Goal: Task Accomplishment & Management: Complete application form

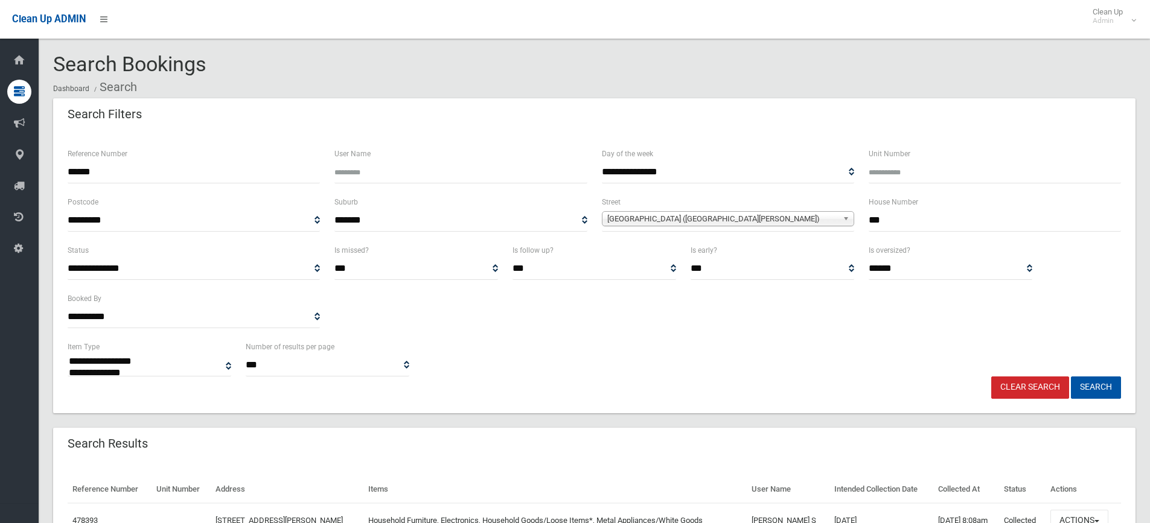
select select
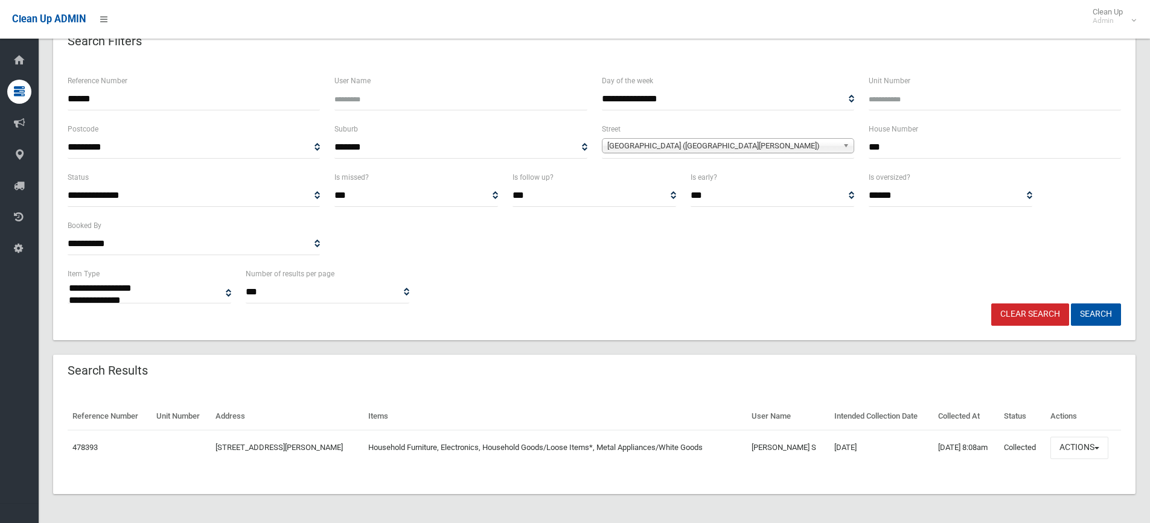
click at [1023, 314] on link "Clear Search" at bounding box center [1030, 315] width 78 height 22
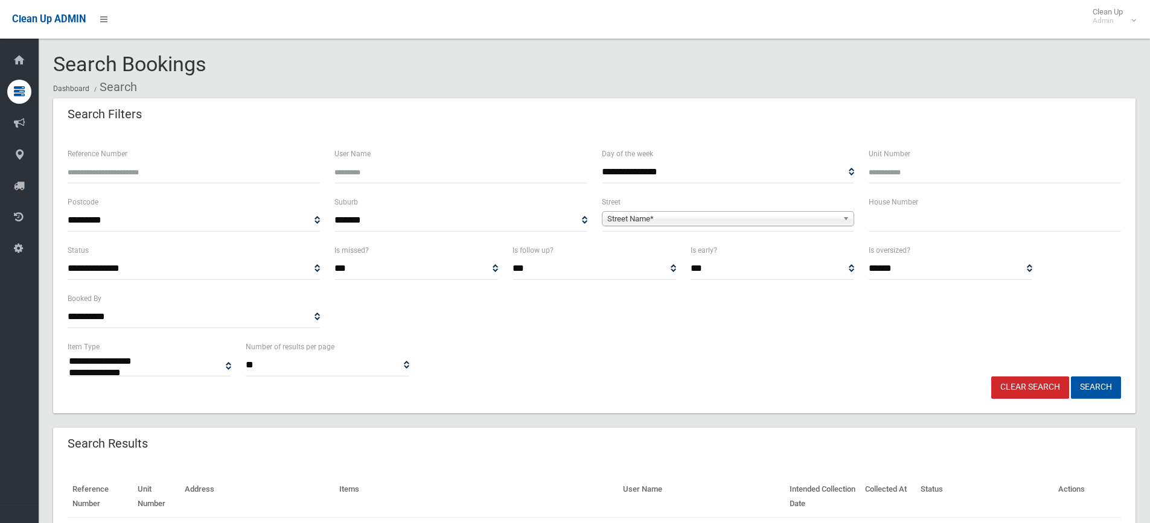
select select
drag, startPoint x: 903, startPoint y: 224, endPoint x: 912, endPoint y: 220, distance: 10.0
click at [905, 224] on input "text" at bounding box center [994, 220] width 252 height 22
type input "**"
click at [842, 216] on b at bounding box center [847, 219] width 11 height 14
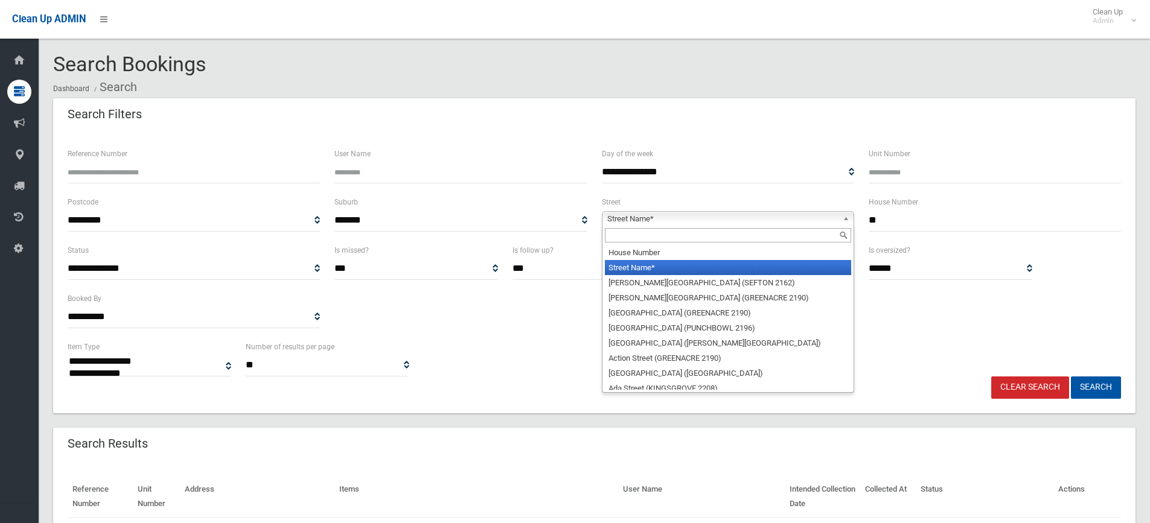
click at [790, 233] on input "text" at bounding box center [728, 235] width 246 height 14
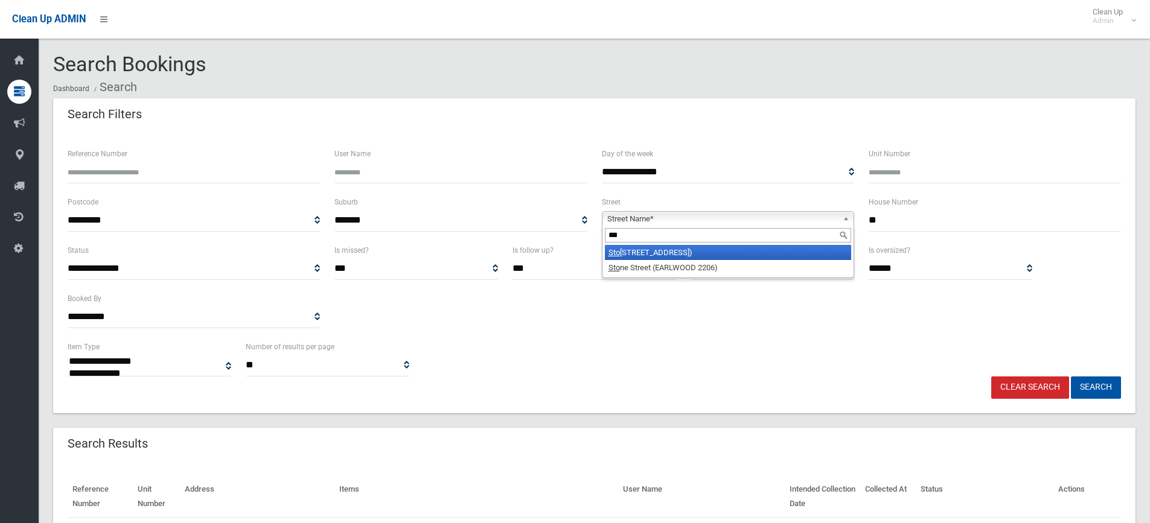
type input "***"
click at [784, 247] on li "Sto ddart Street (ROSELANDS 2196)" at bounding box center [728, 252] width 246 height 15
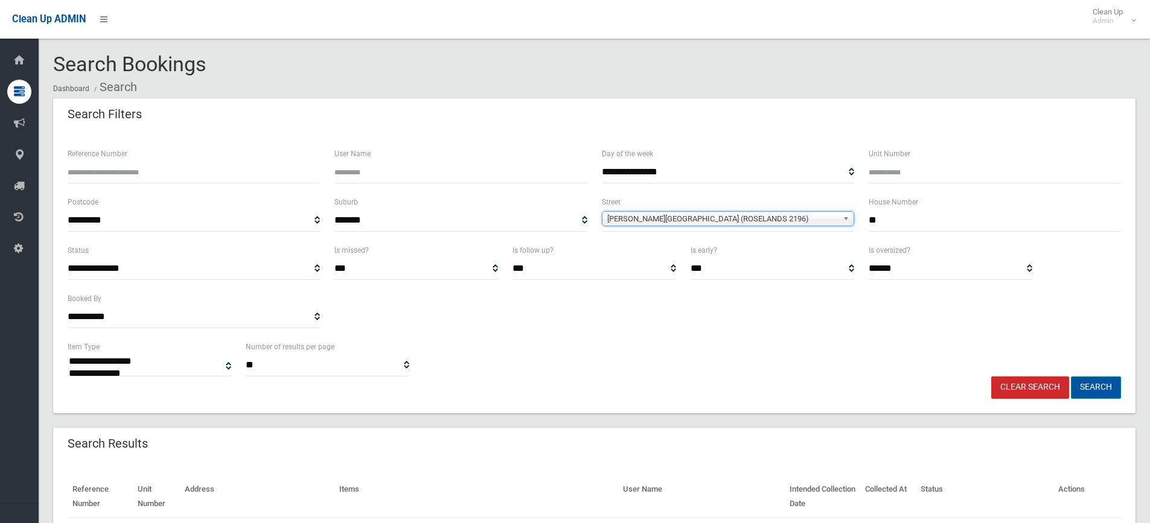
click at [1104, 381] on button "Search" at bounding box center [1096, 388] width 50 height 22
select select
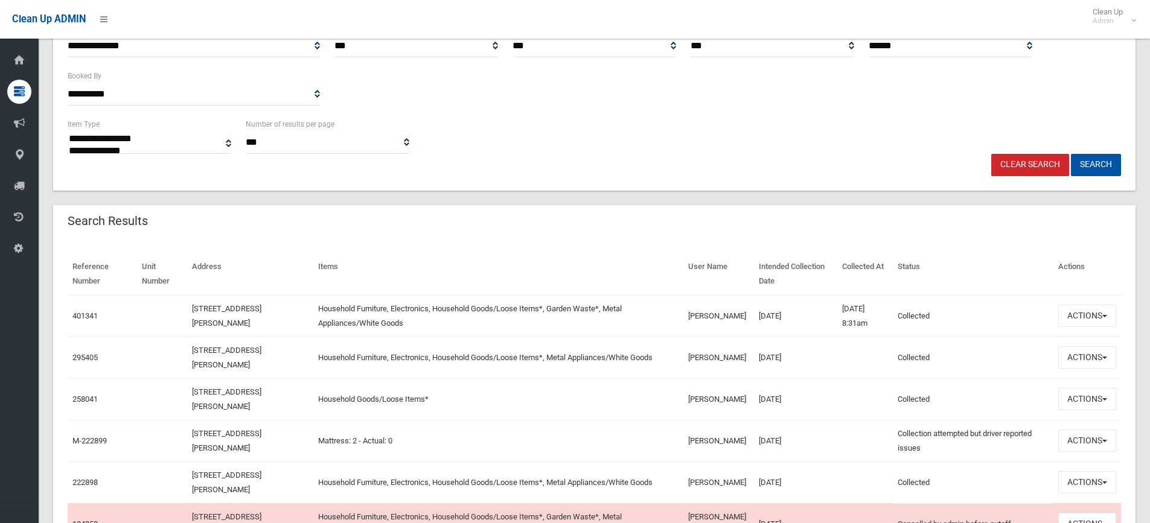
scroll to position [228, 0]
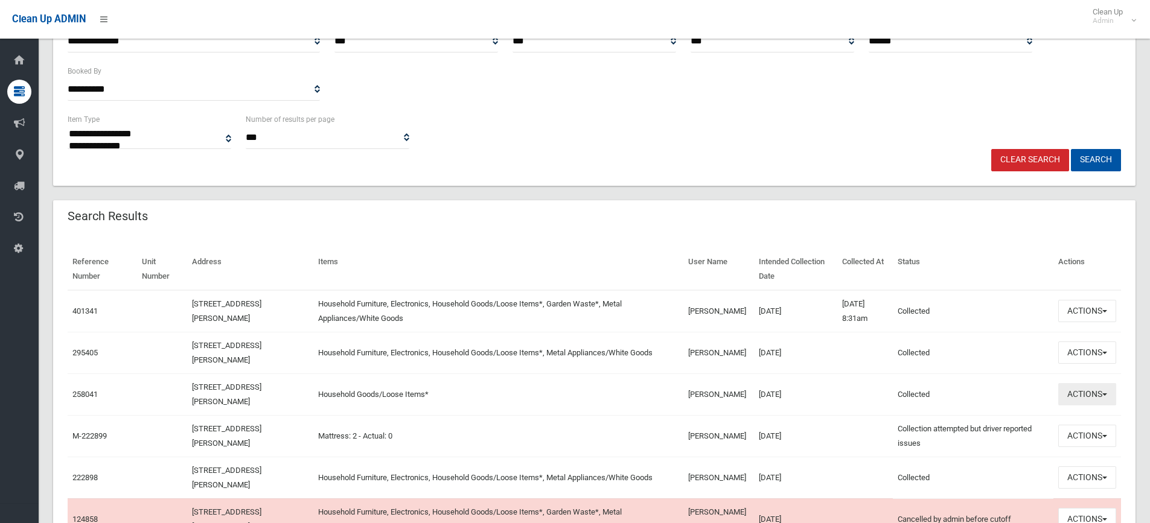
click at [1103, 391] on button "Actions" at bounding box center [1087, 394] width 58 height 22
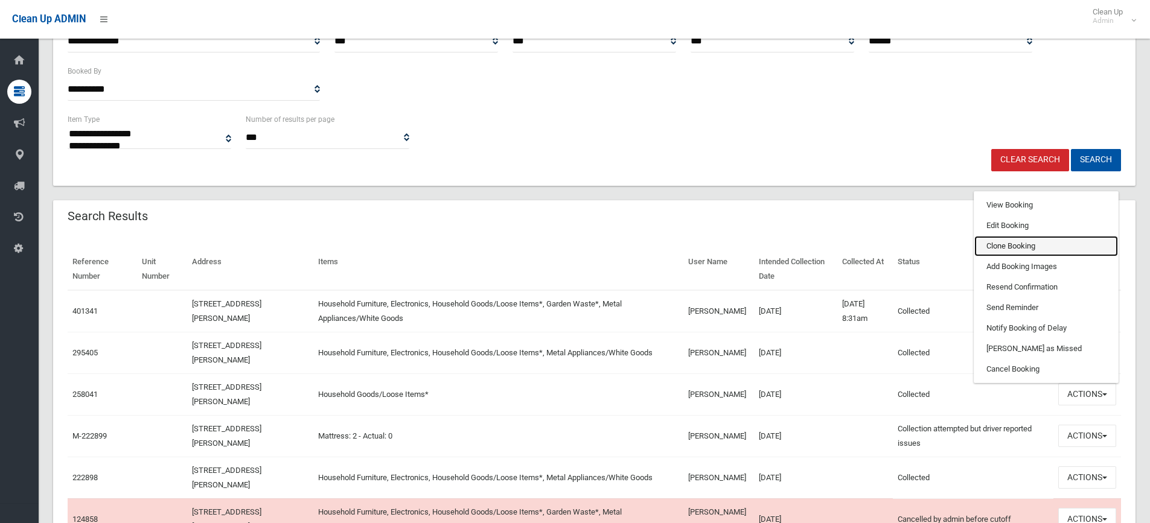
click at [1060, 247] on link "Clone Booking" at bounding box center [1046, 246] width 144 height 21
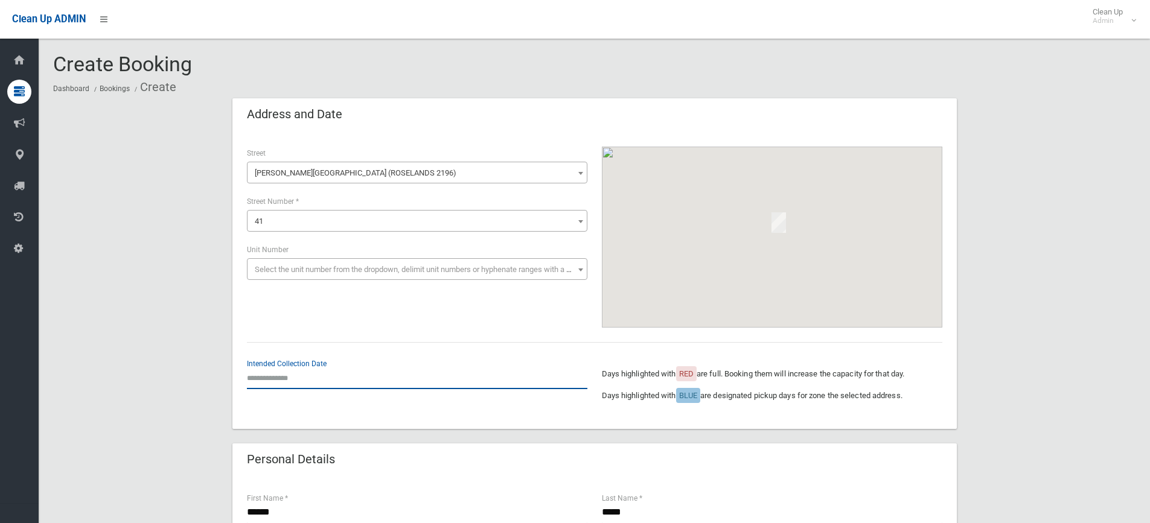
click at [283, 375] on input "text" at bounding box center [417, 378] width 340 height 22
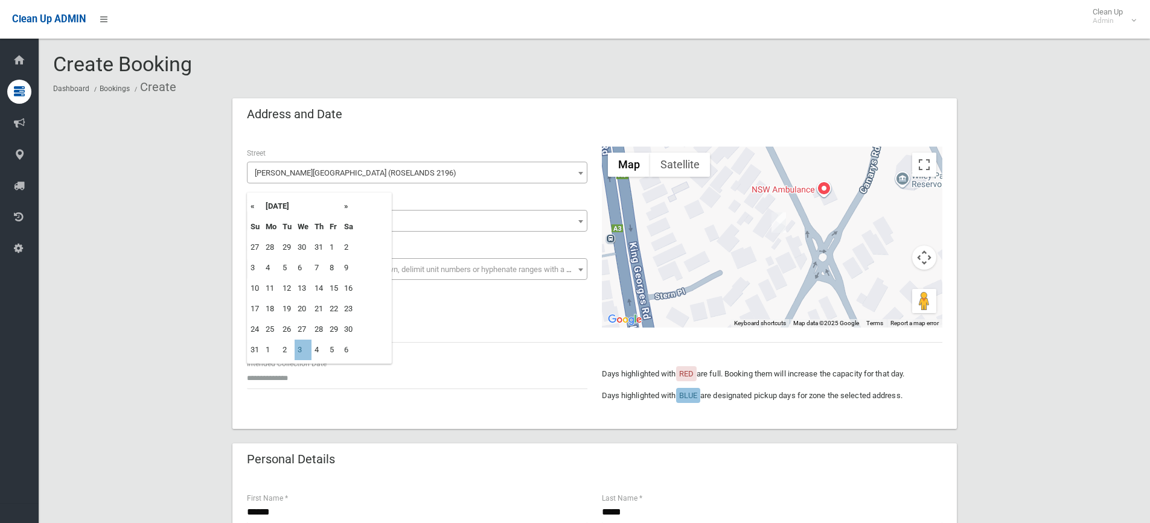
click at [347, 205] on th "»" at bounding box center [348, 206] width 15 height 21
click at [310, 293] on td "17" at bounding box center [302, 288] width 17 height 21
type input "**********"
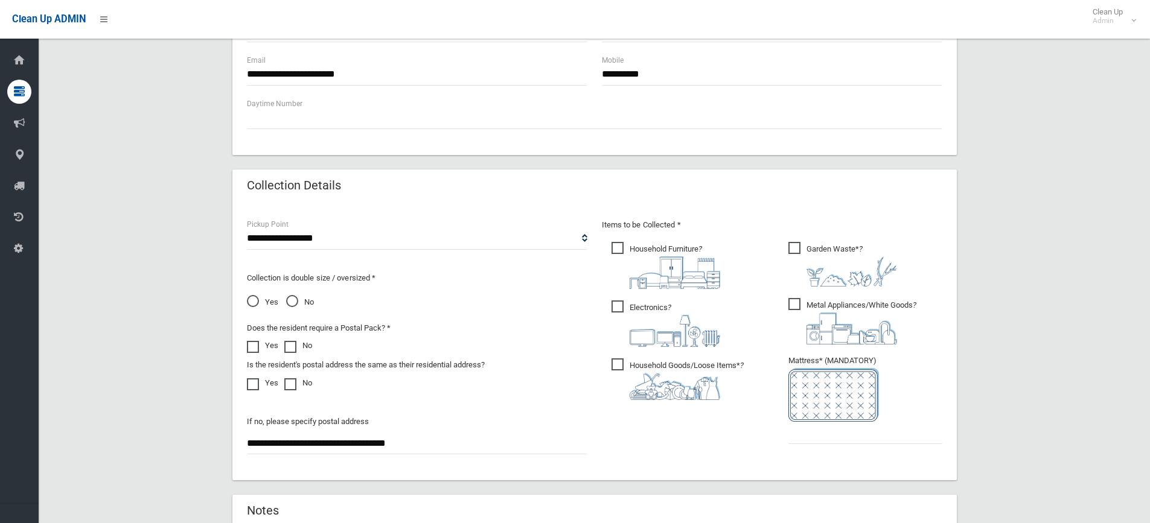
scroll to position [483, 0]
click at [620, 245] on span "Household Furniture ?" at bounding box center [665, 264] width 109 height 47
click at [619, 303] on span "Electronics ?" at bounding box center [665, 322] width 109 height 46
click at [800, 242] on span "Garden Waste* ?" at bounding box center [842, 263] width 109 height 45
click at [792, 304] on span "Metal Appliances/White Goods ?" at bounding box center [852, 320] width 128 height 46
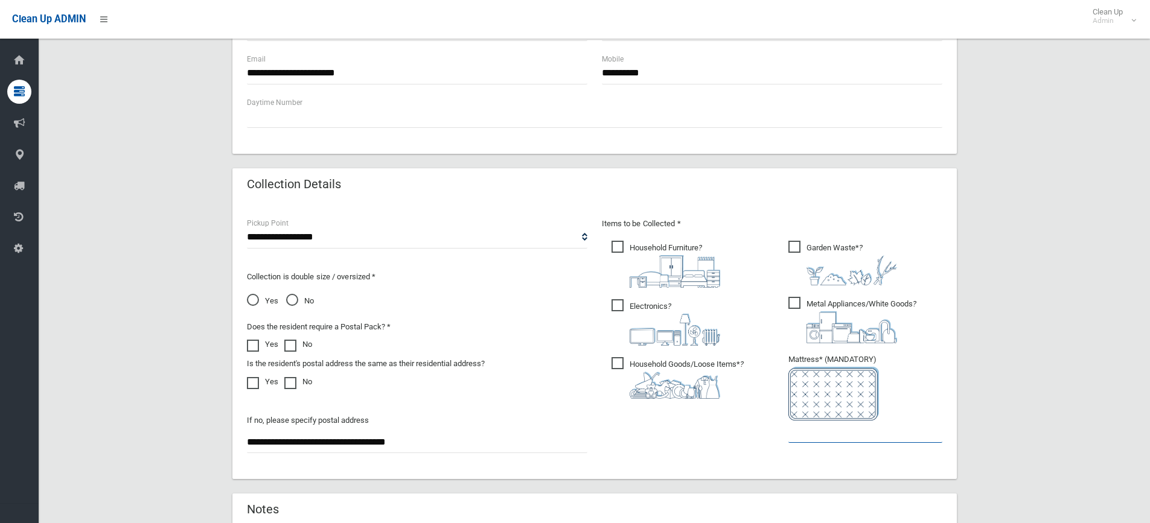
click at [809, 438] on input "text" at bounding box center [865, 432] width 154 height 22
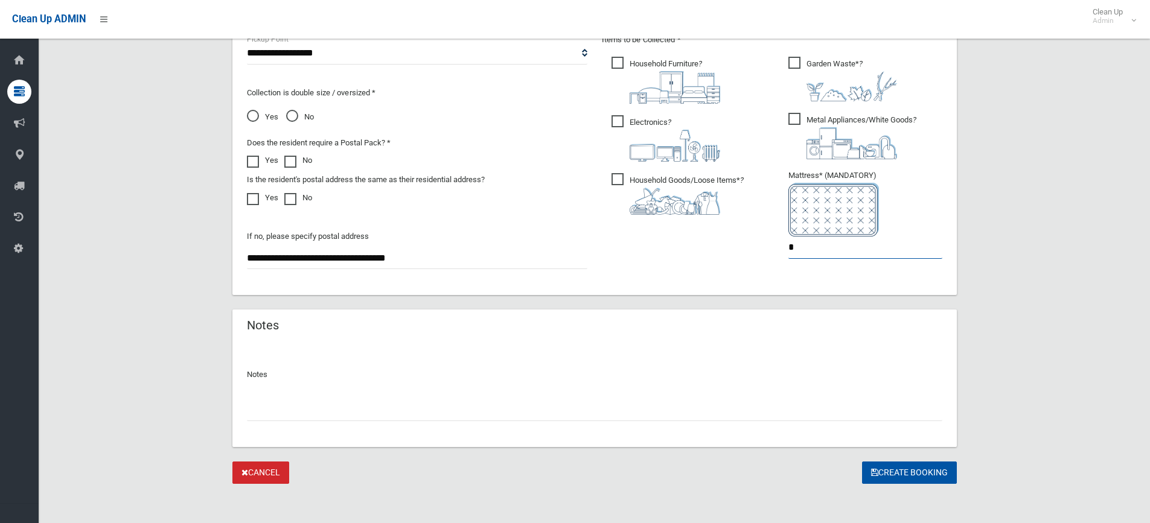
scroll to position [668, 0]
type input "*"
click at [903, 466] on button "Create Booking" at bounding box center [909, 471] width 95 height 22
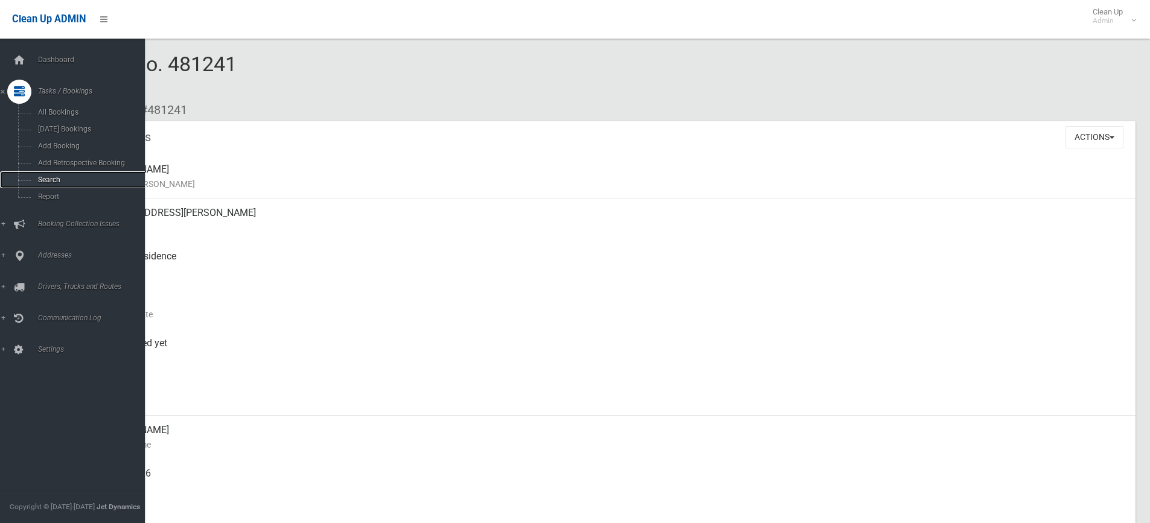
drag, startPoint x: 57, startPoint y: 177, endPoint x: 75, endPoint y: 177, distance: 18.1
click at [57, 177] on span "Search" at bounding box center [88, 180] width 109 height 8
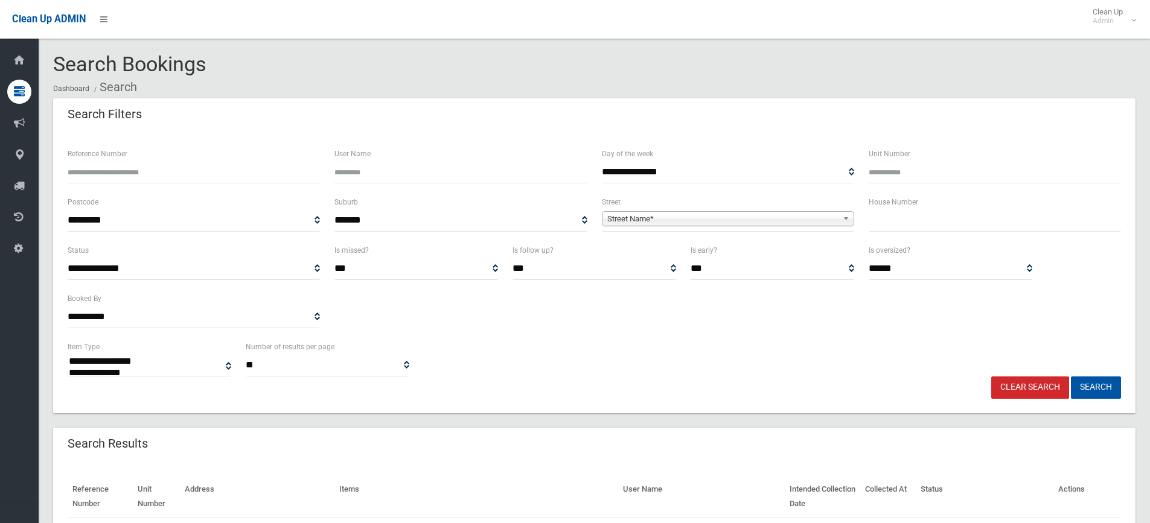
select select
click at [911, 226] on input "text" at bounding box center [994, 220] width 252 height 22
type input "**"
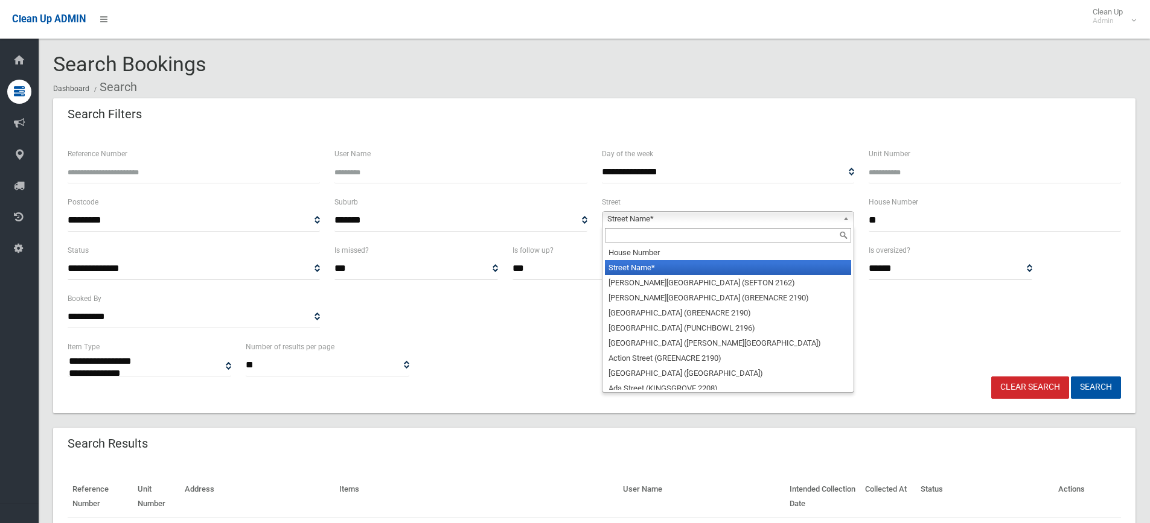
click at [850, 216] on b at bounding box center [847, 219] width 11 height 14
click at [772, 235] on input "text" at bounding box center [728, 235] width 246 height 14
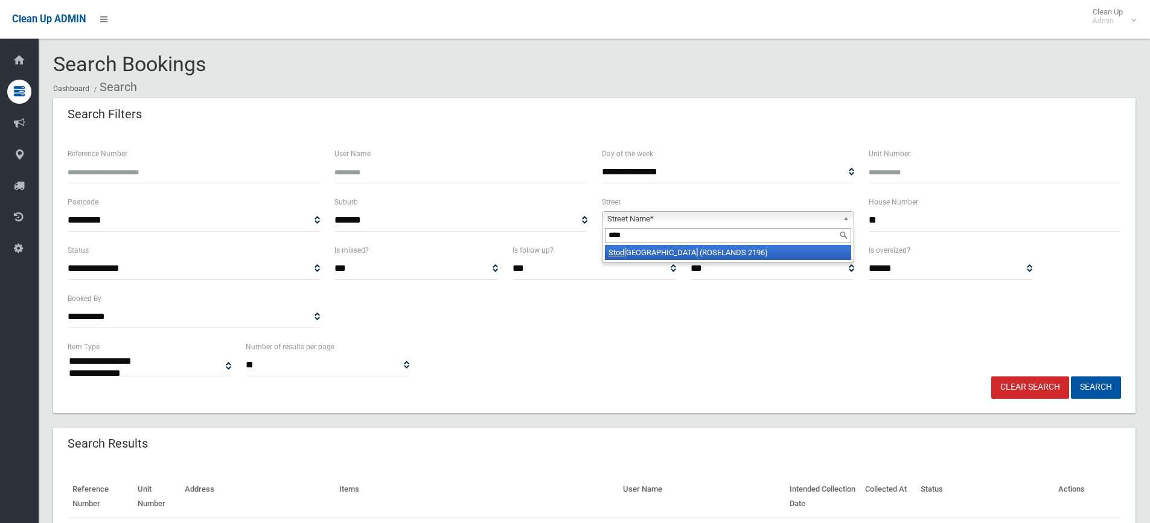
type input "****"
click at [713, 253] on li "Stod dart Street (ROSELANDS 2196)" at bounding box center [728, 252] width 246 height 15
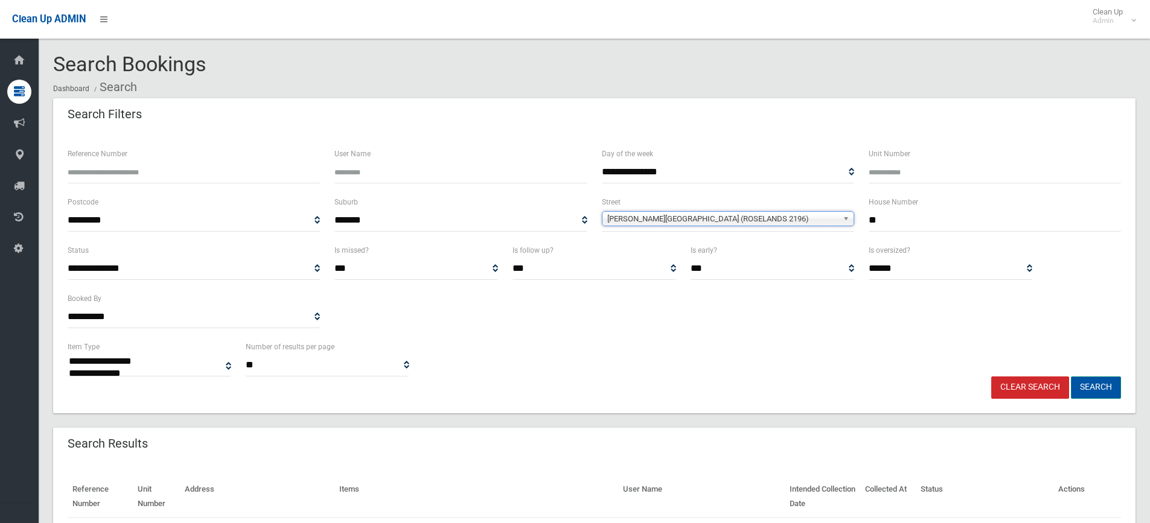
click at [1096, 386] on button "Search" at bounding box center [1096, 388] width 50 height 22
select select
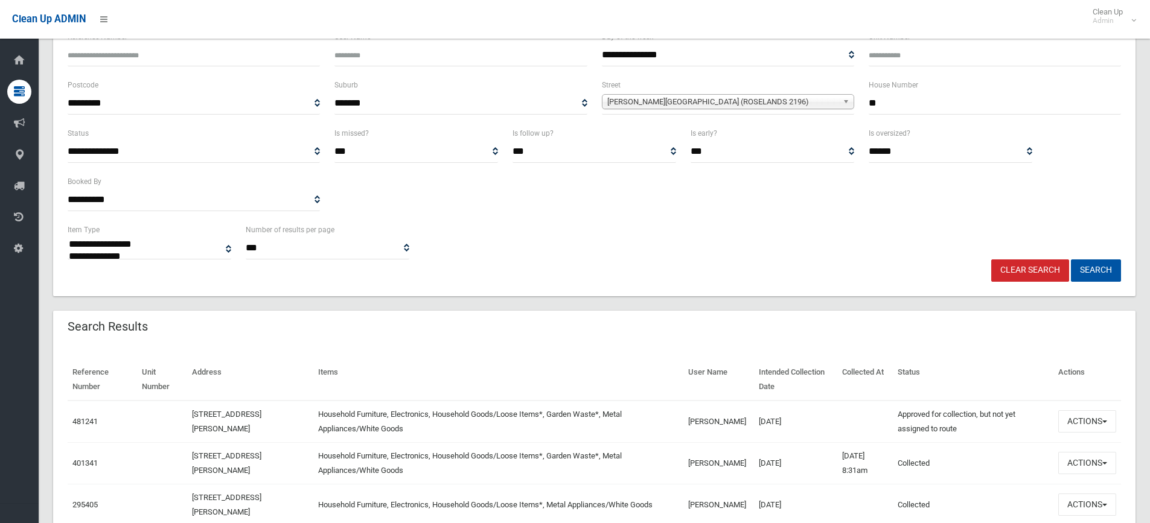
scroll to position [101, 0]
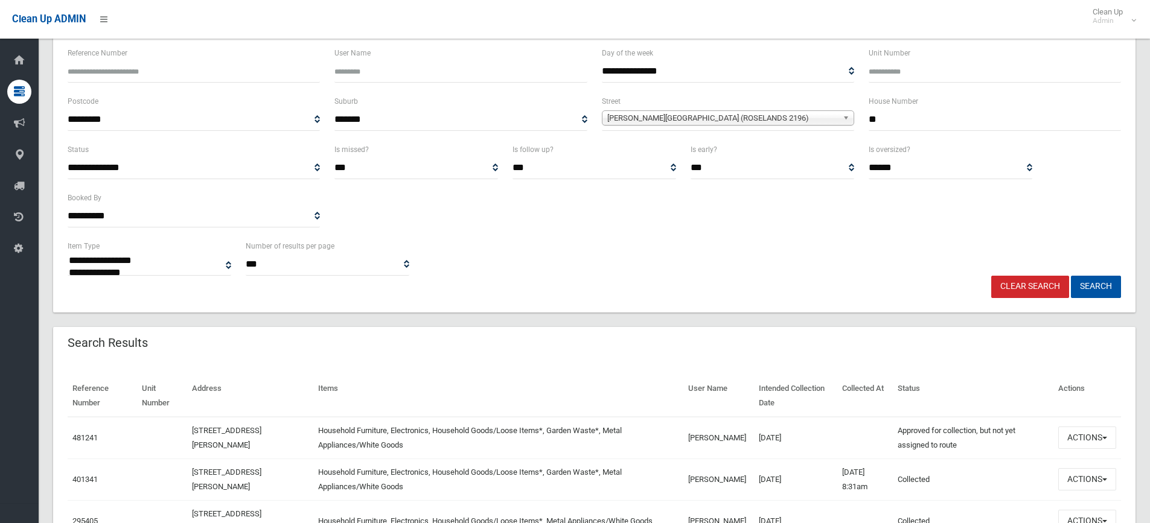
click at [1009, 288] on link "Clear Search" at bounding box center [1030, 287] width 78 height 22
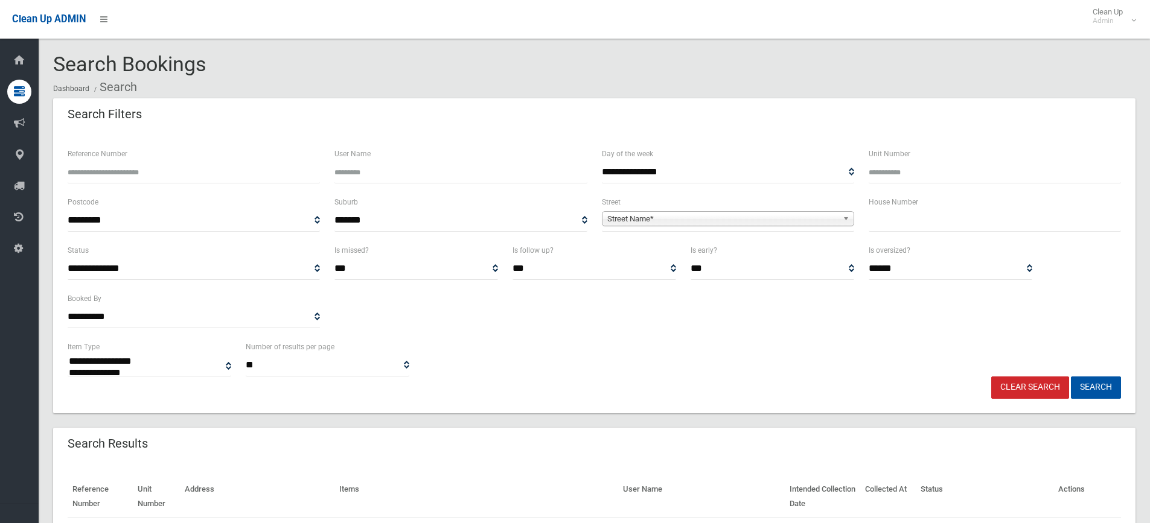
select select
click at [911, 226] on input "text" at bounding box center [994, 220] width 252 height 22
type input "**"
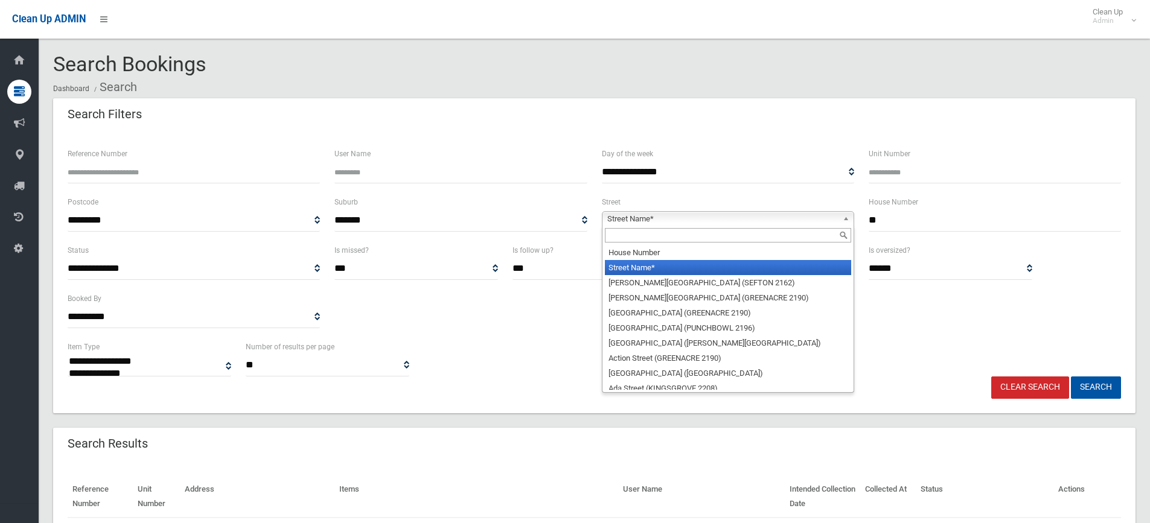
click at [844, 218] on b at bounding box center [847, 219] width 11 height 14
click at [785, 238] on input "text" at bounding box center [728, 235] width 246 height 14
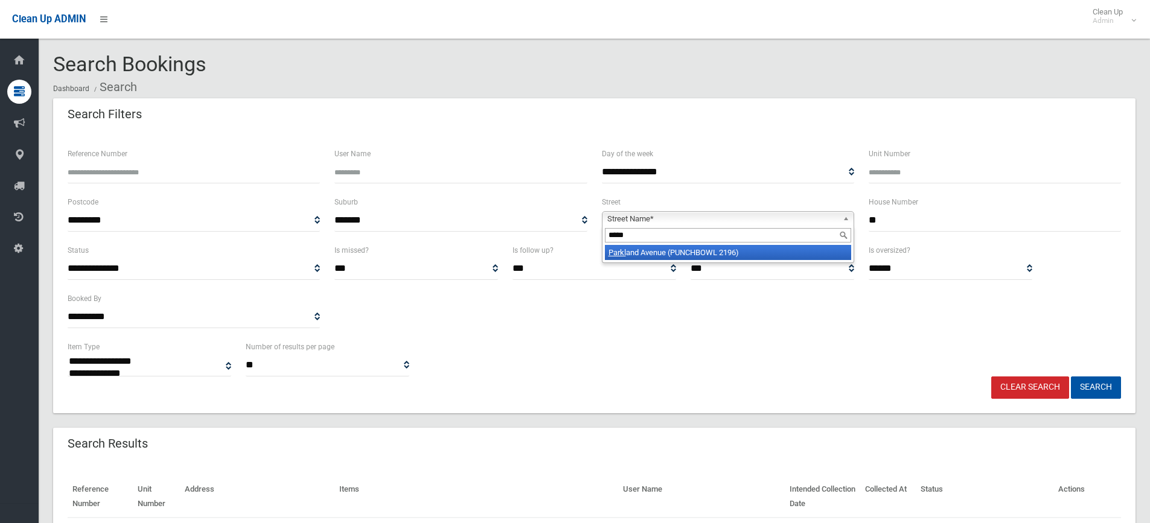
type input "*****"
click at [769, 256] on li "Parkl and Avenue (PUNCHBOWL 2196)" at bounding box center [728, 252] width 246 height 15
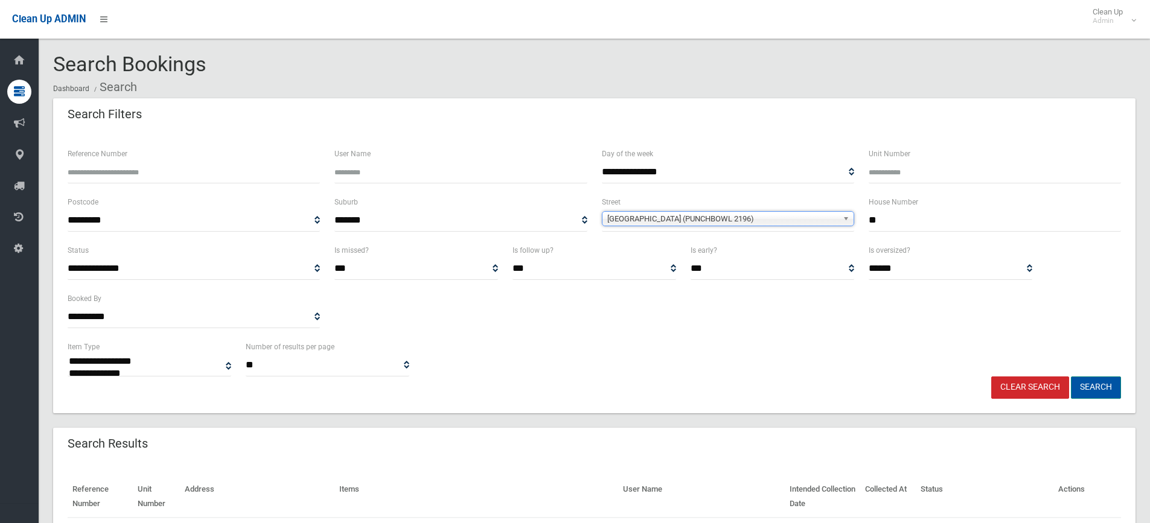
click at [1093, 378] on button "Search" at bounding box center [1096, 388] width 50 height 22
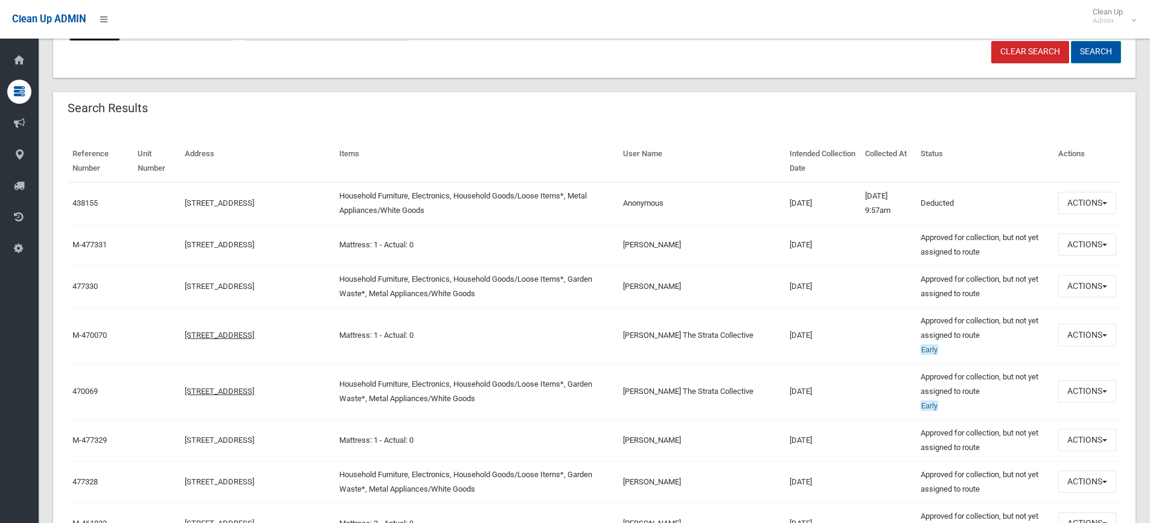
scroll to position [354, 0]
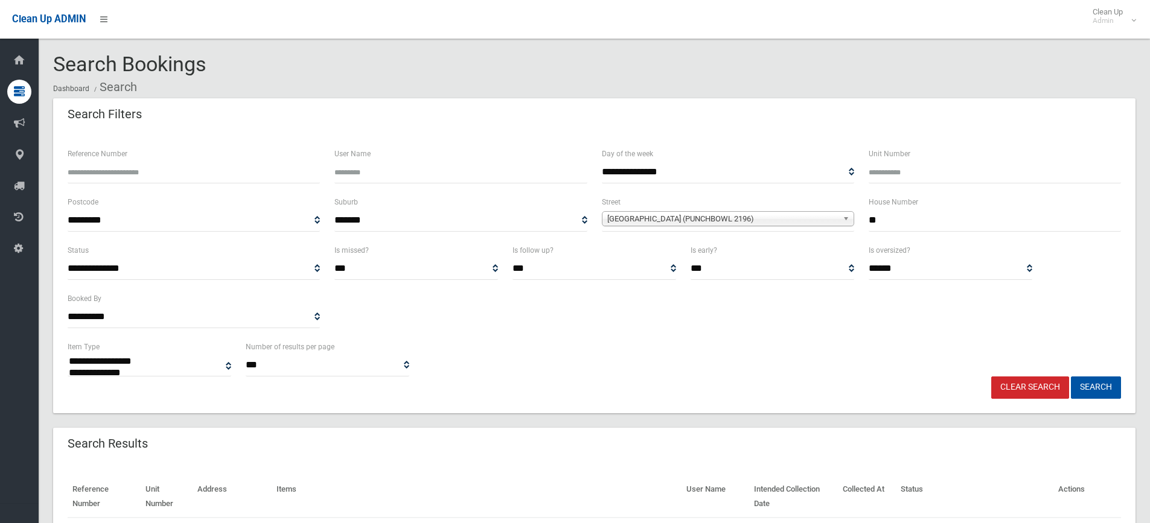
select select
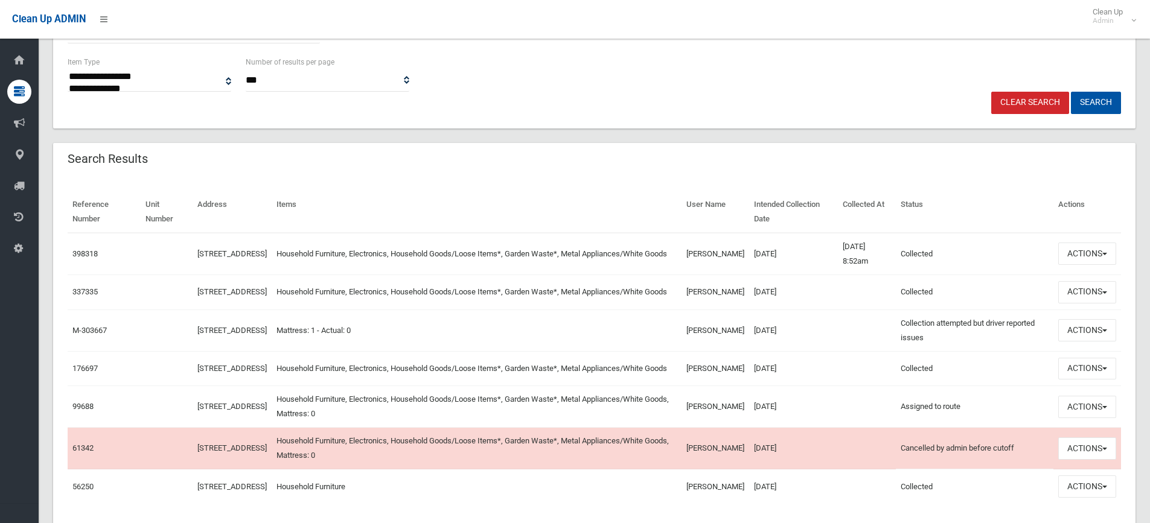
scroll to position [294, 0]
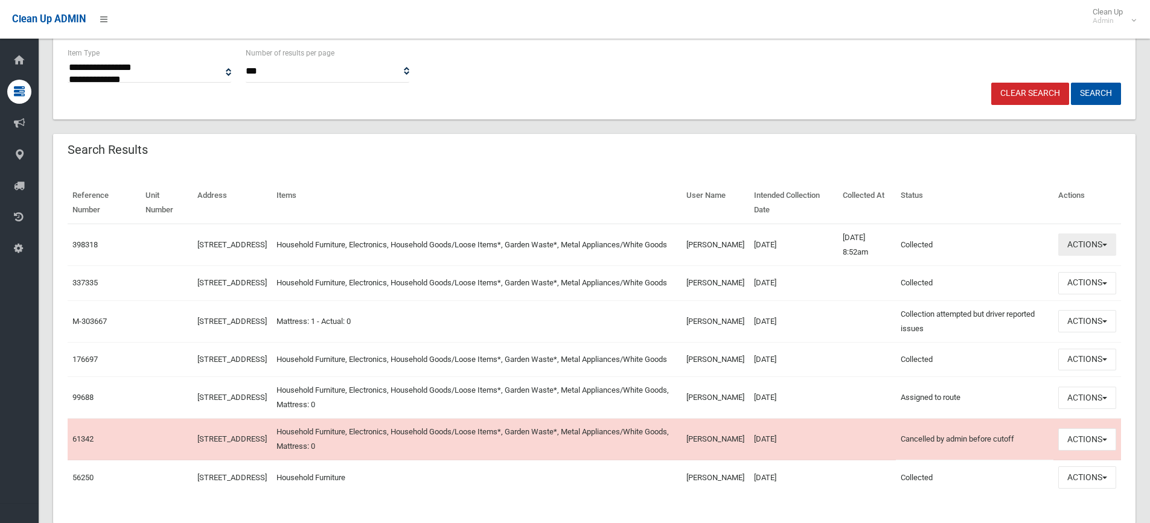
click at [1101, 244] on button "Actions" at bounding box center [1087, 245] width 58 height 22
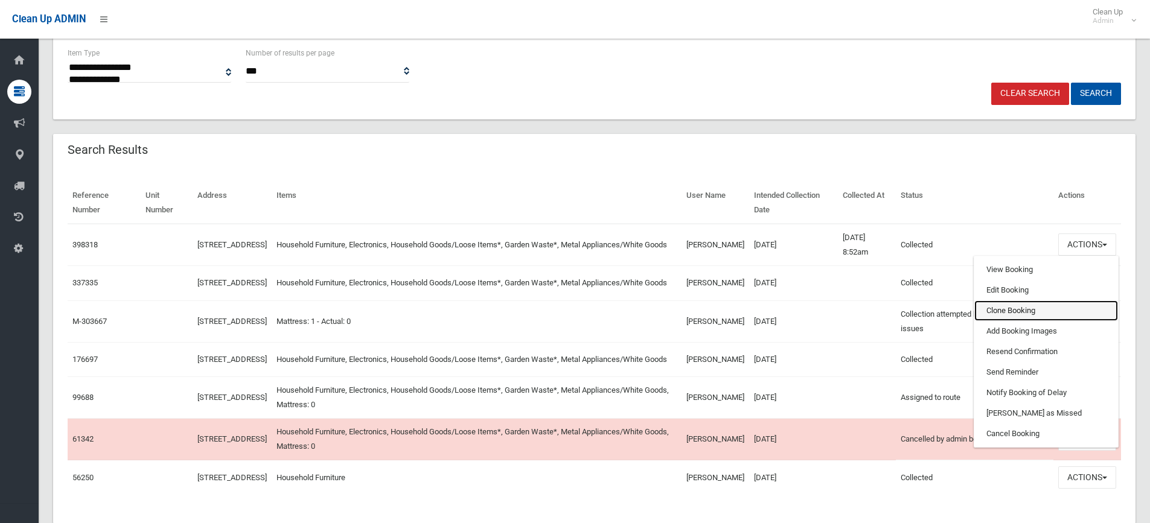
click at [1022, 311] on link "Clone Booking" at bounding box center [1046, 311] width 144 height 21
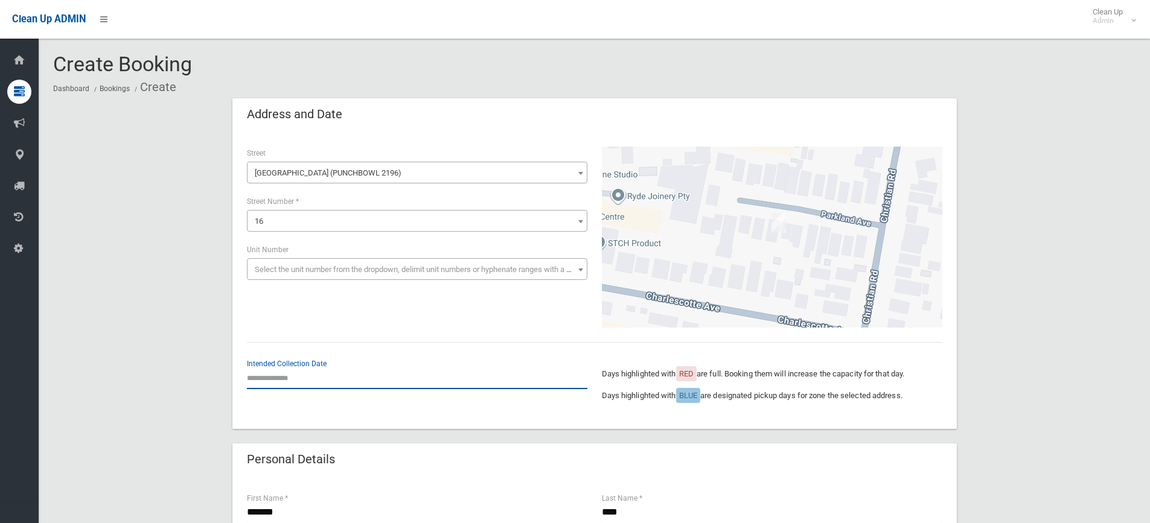
click at [289, 382] on input "text" at bounding box center [417, 378] width 340 height 22
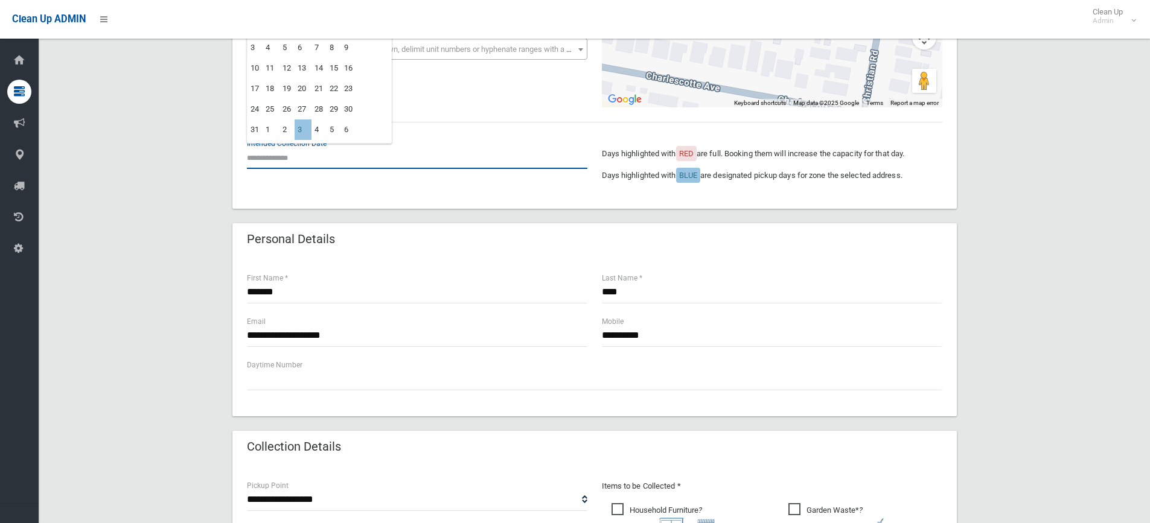
scroll to position [241, 0]
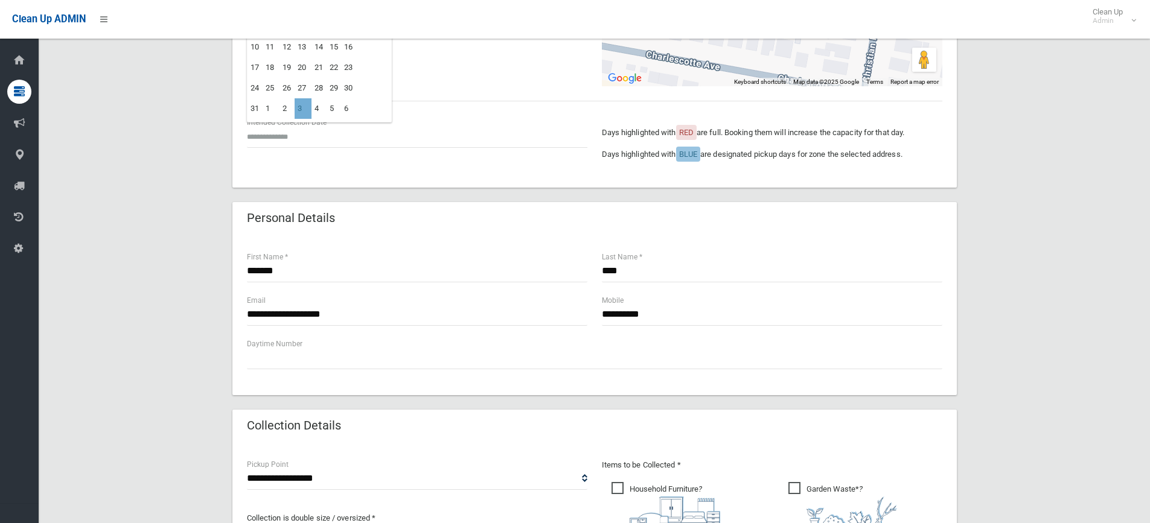
click at [303, 106] on td "3" at bounding box center [302, 108] width 17 height 21
type input "**********"
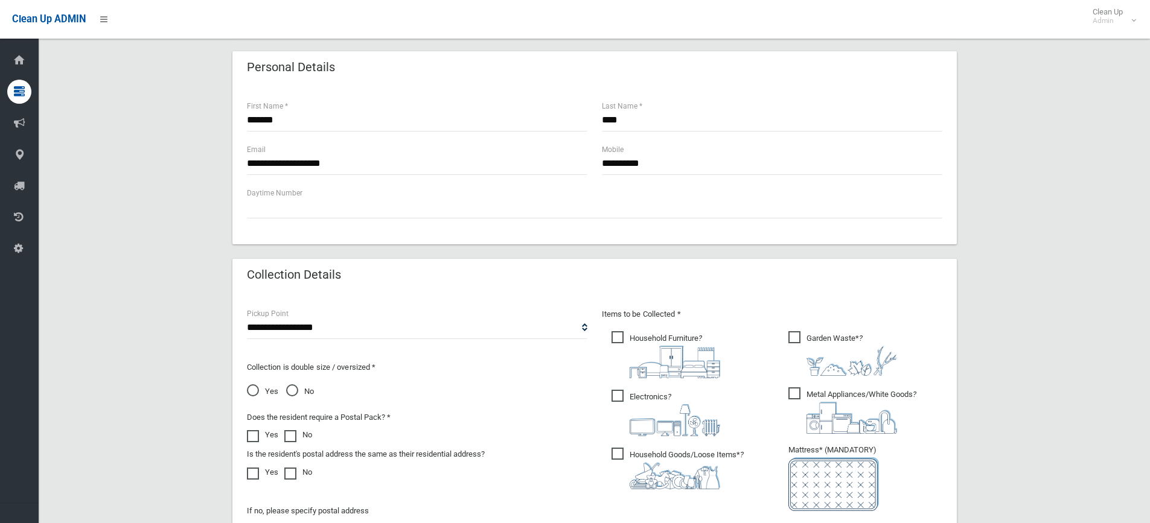
scroll to position [422, 0]
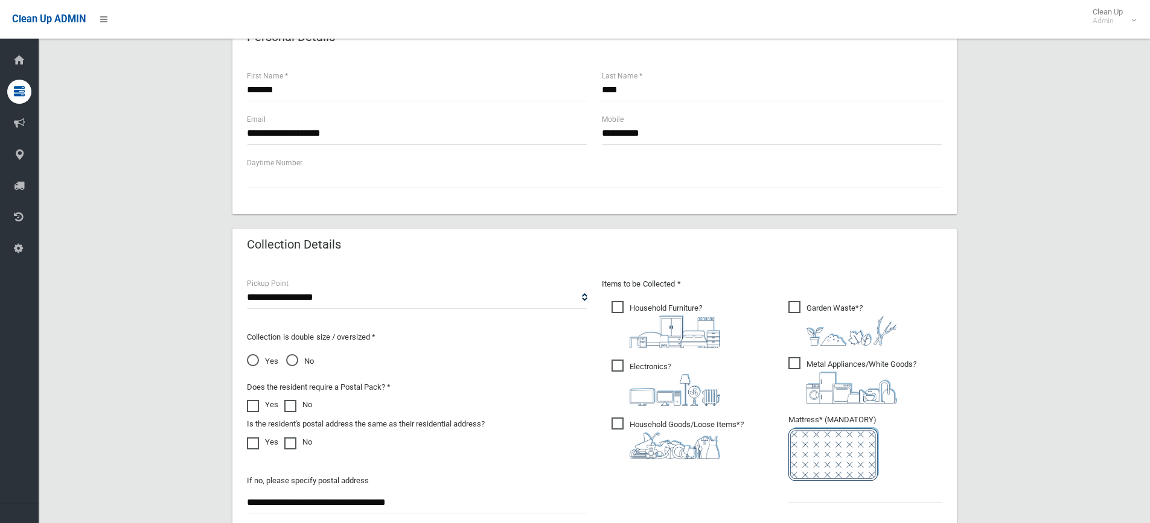
click at [250, 360] on span "Yes" at bounding box center [262, 361] width 31 height 14
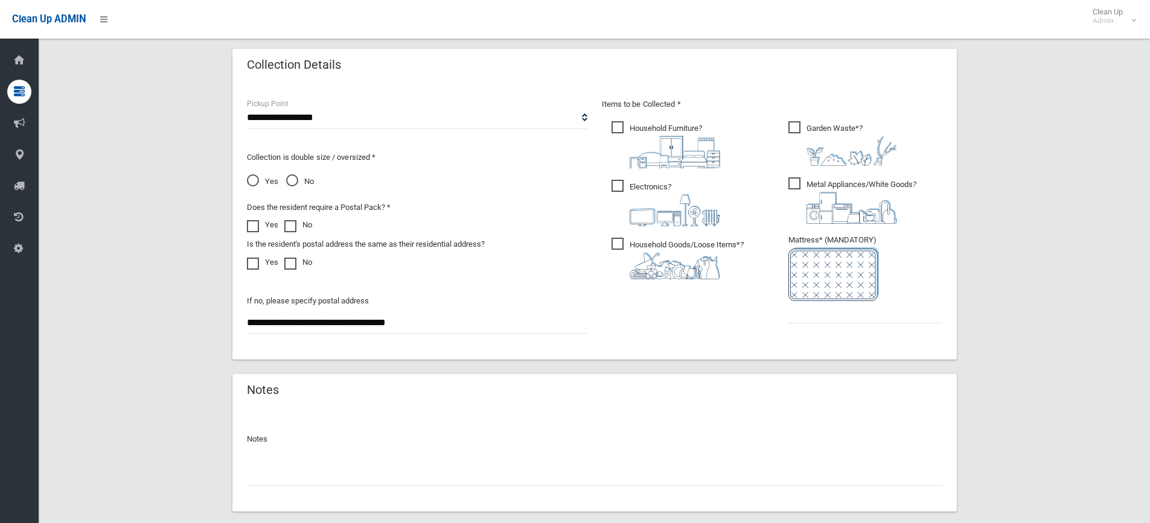
scroll to position [603, 0]
click at [829, 318] on input "text" at bounding box center [865, 311] width 154 height 22
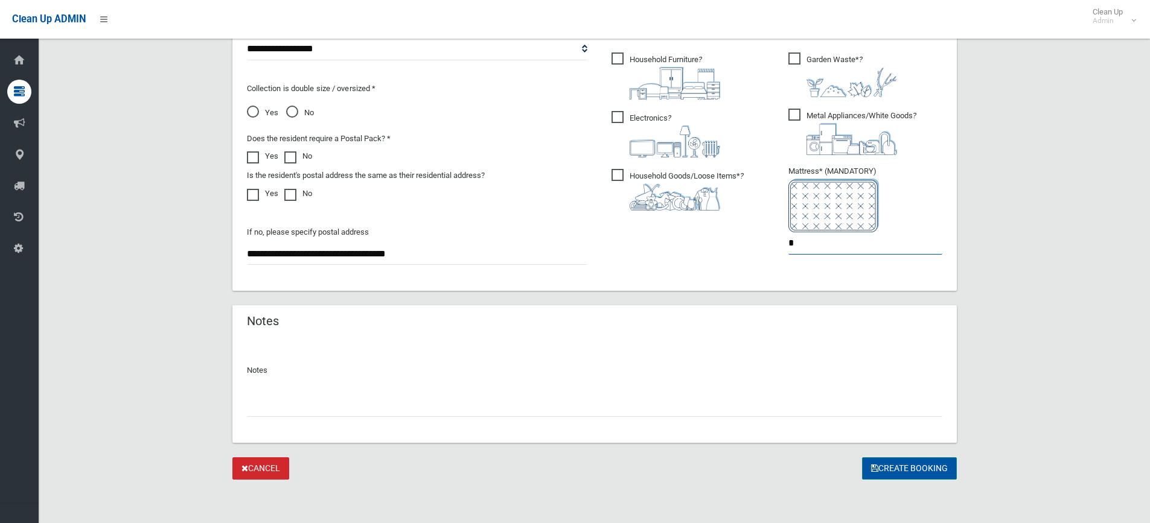
type input "*"
click at [910, 461] on button "Create Booking" at bounding box center [909, 468] width 95 height 22
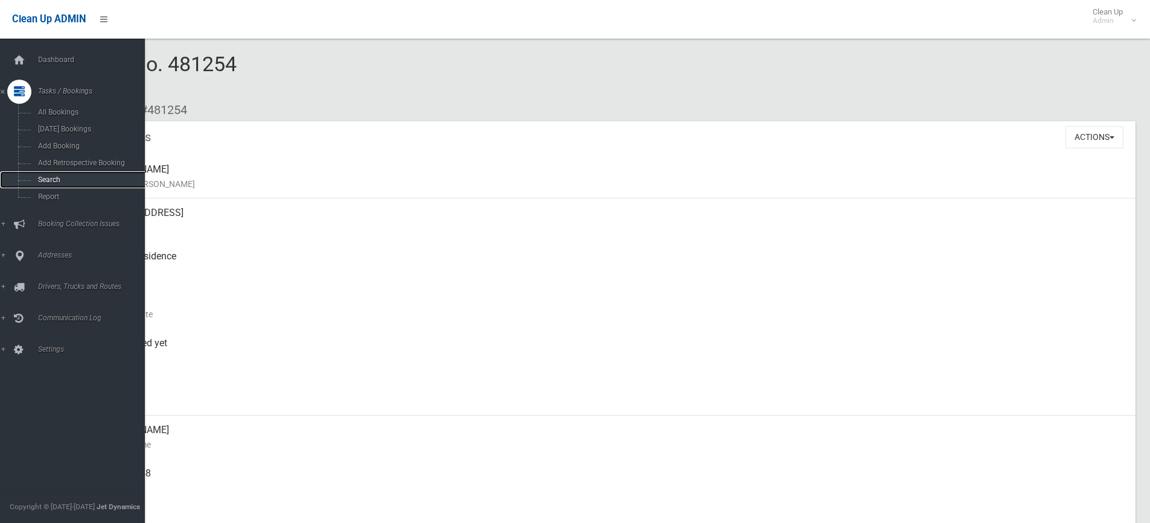
click at [42, 180] on span "Search" at bounding box center [88, 180] width 109 height 8
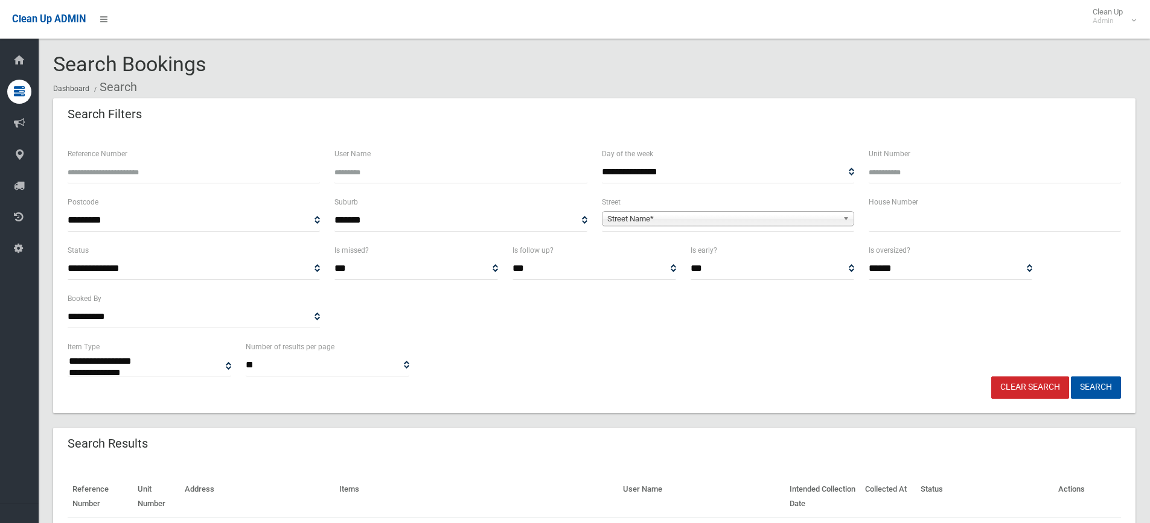
select select
click at [919, 230] on input "text" at bounding box center [994, 220] width 252 height 22
type input "*"
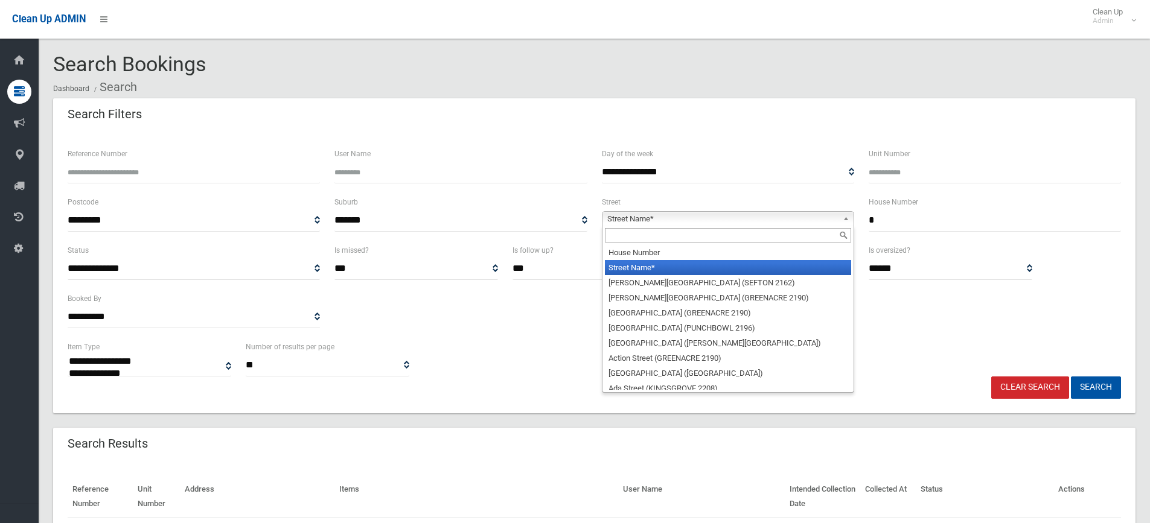
click at [839, 215] on link "Street Name*" at bounding box center [728, 218] width 252 height 15
click at [794, 230] on input "text" at bounding box center [728, 235] width 246 height 14
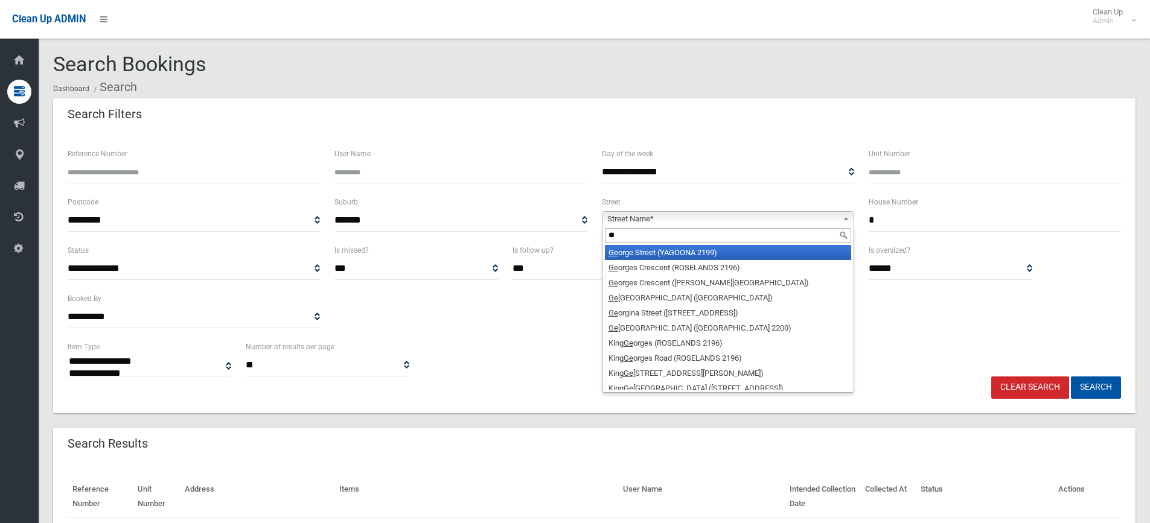
type input "*"
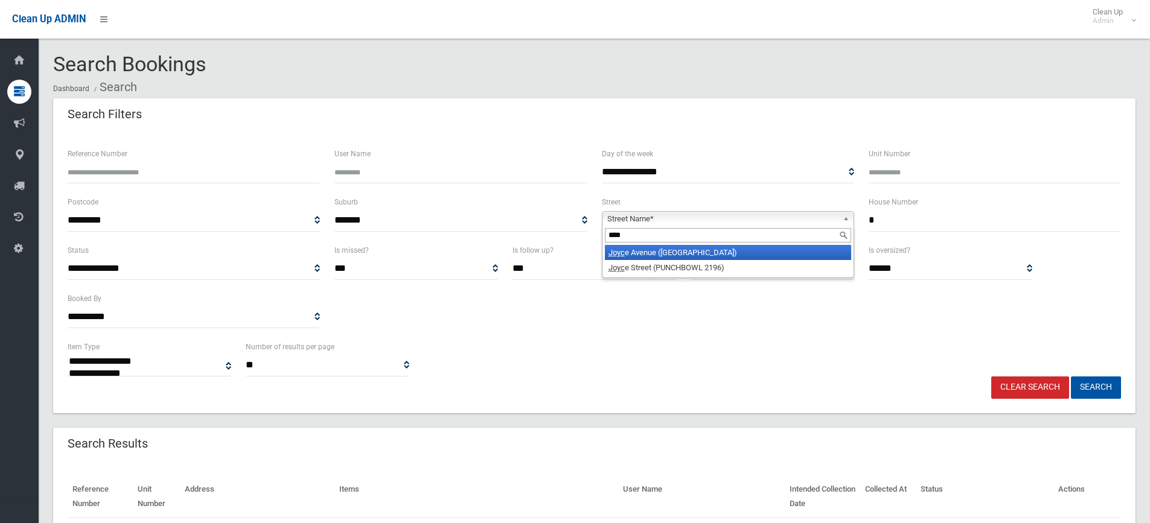
type input "****"
click at [667, 252] on li "Joyc e Avenue (PICNIC POINT 2213)" at bounding box center [728, 252] width 246 height 15
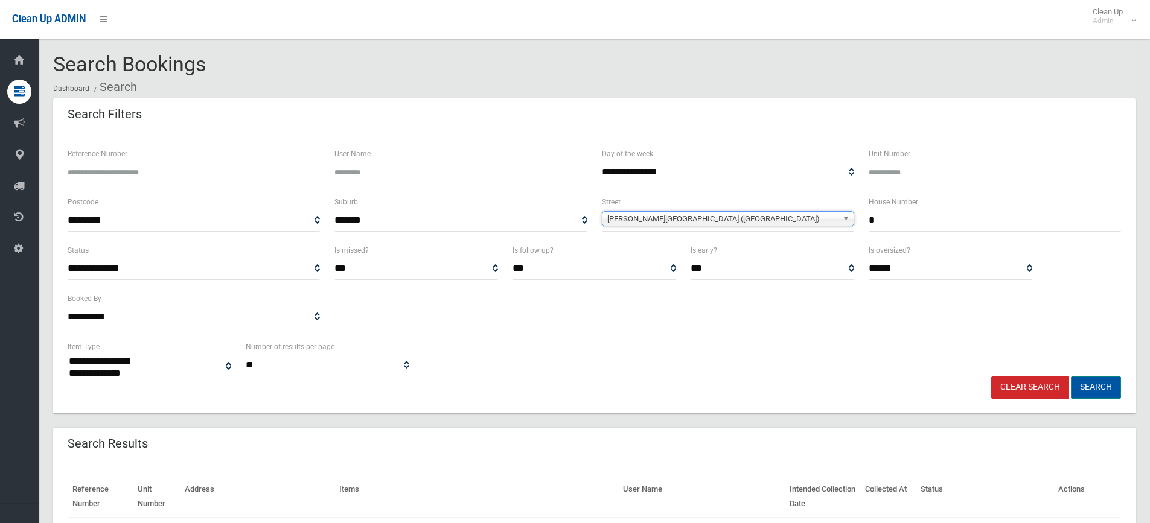
click at [1112, 387] on button "Search" at bounding box center [1096, 388] width 50 height 22
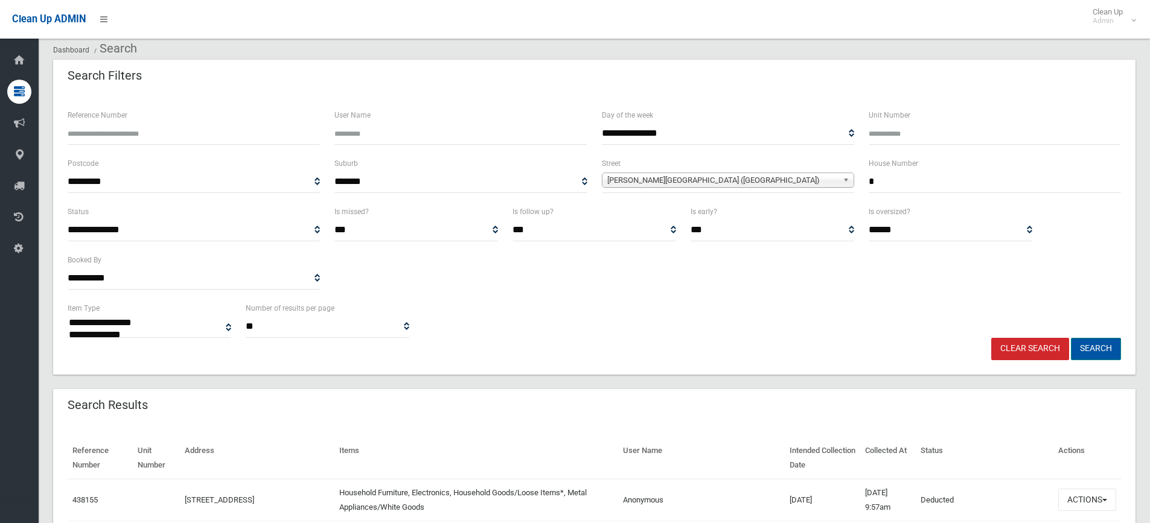
scroll to position [181, 0]
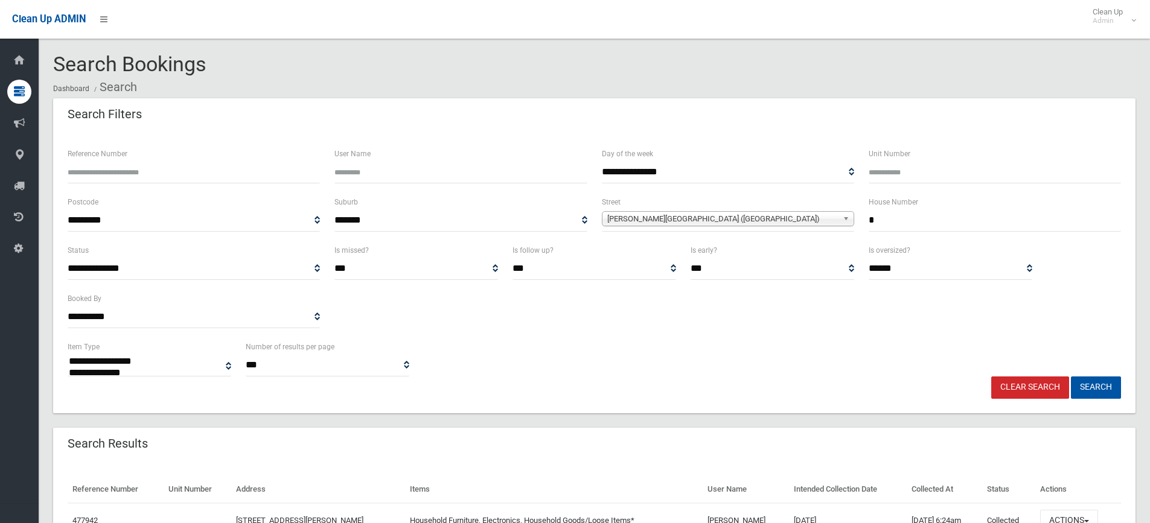
select select
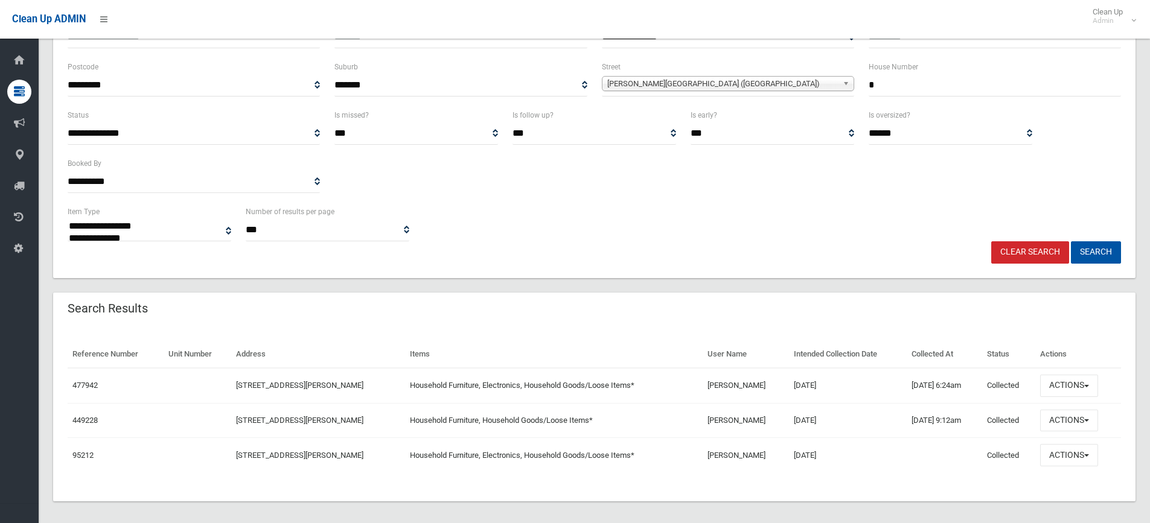
scroll to position [142, 0]
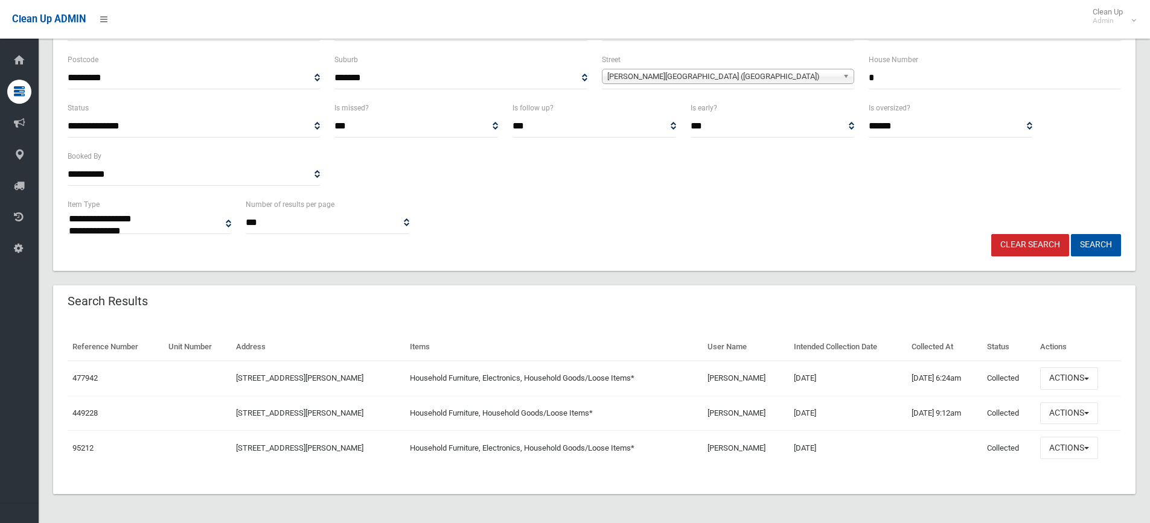
click at [901, 74] on input "*" at bounding box center [994, 78] width 252 height 22
type input "*"
click at [1071, 234] on button "Search" at bounding box center [1096, 245] width 50 height 22
click at [1106, 245] on button "Search" at bounding box center [1096, 245] width 50 height 22
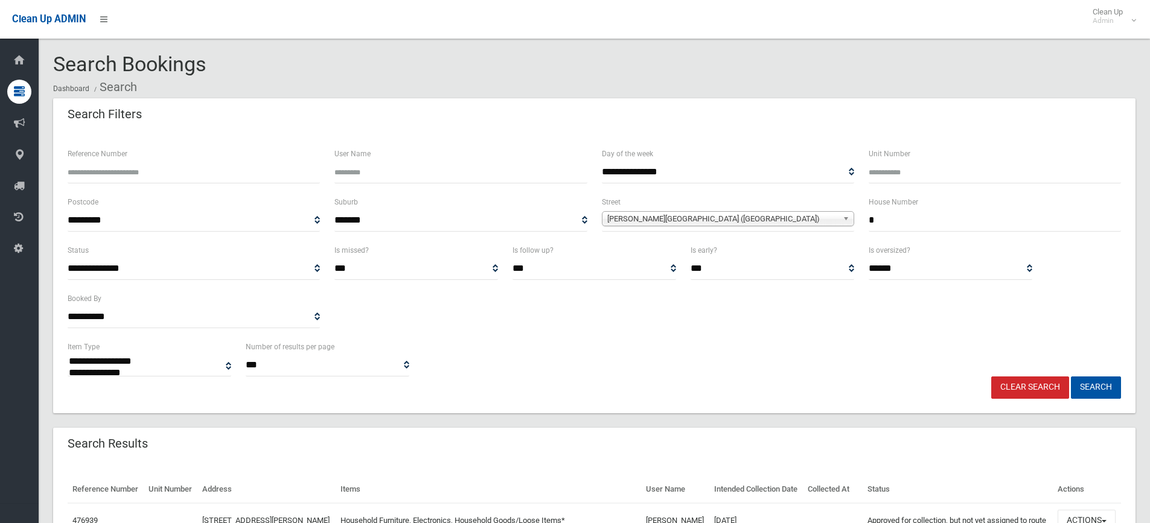
select select
click at [889, 221] on input "*" at bounding box center [994, 220] width 252 height 22
type input "*"
click at [1071, 377] on button "Search" at bounding box center [1096, 388] width 50 height 22
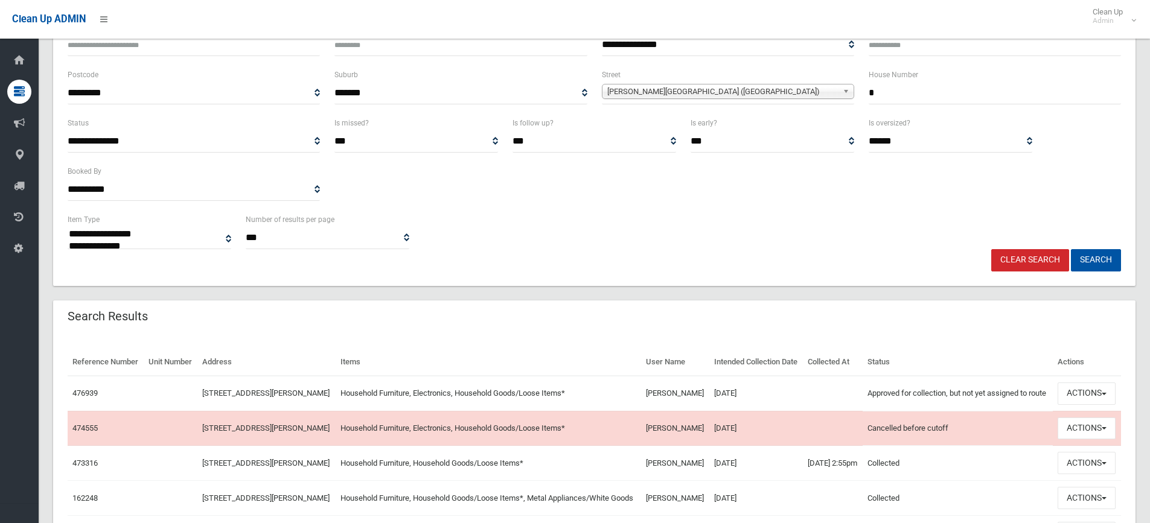
scroll to position [129, 0]
click at [1090, 253] on button "Search" at bounding box center [1096, 259] width 50 height 22
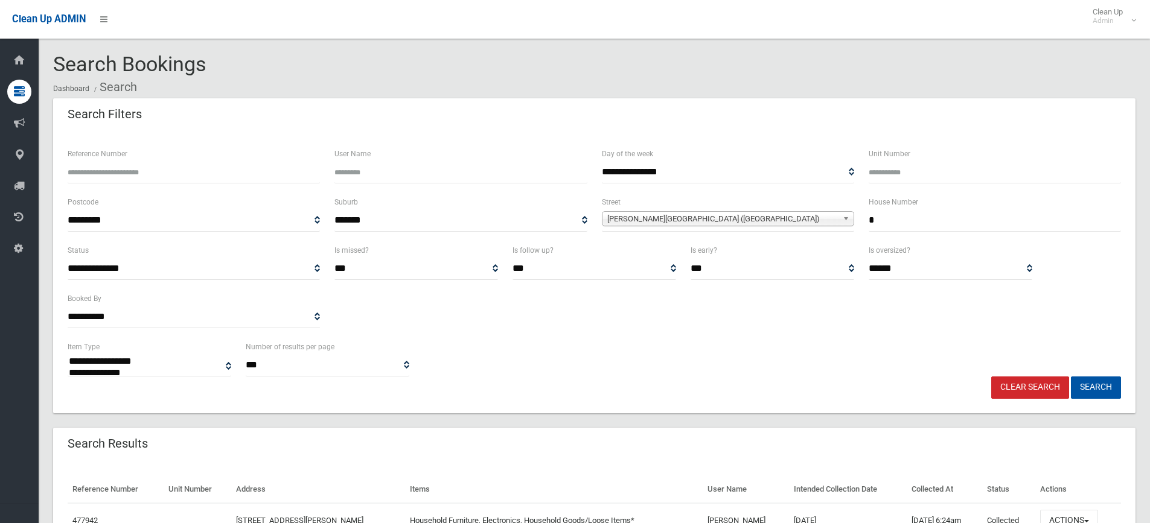
select select
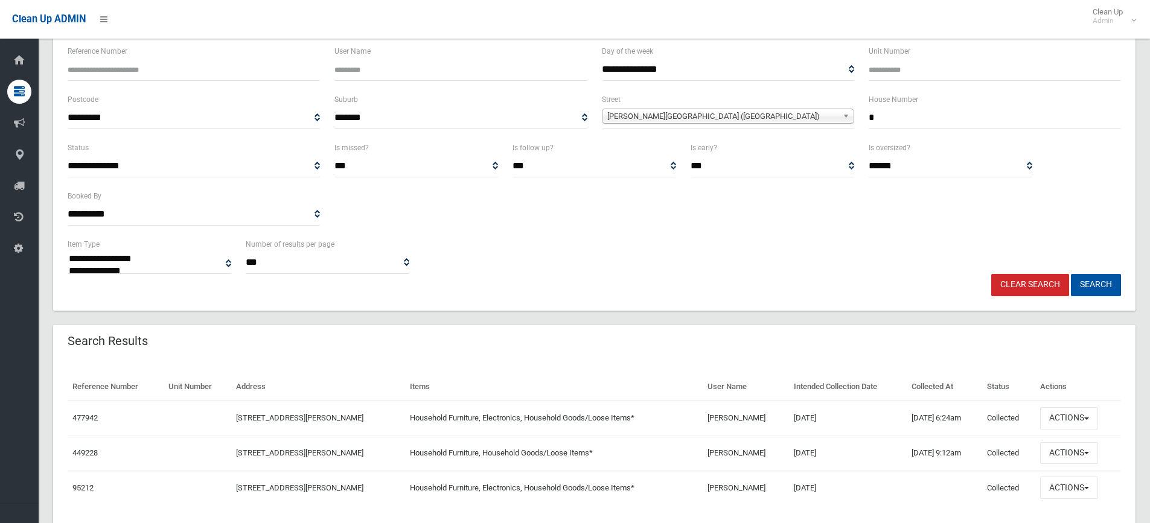
scroll to position [142, 0]
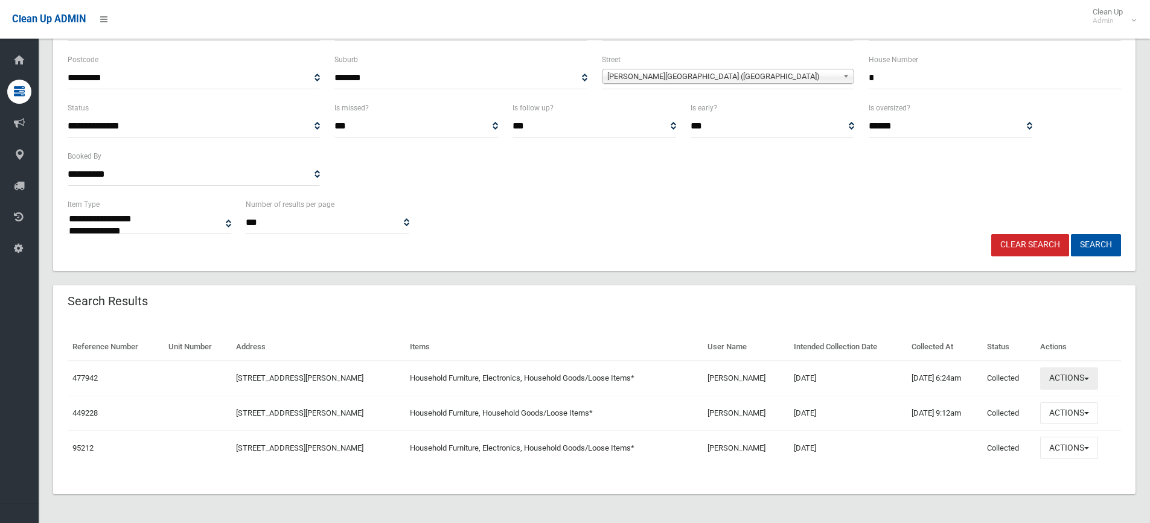
click at [1089, 376] on button "Actions" at bounding box center [1069, 379] width 58 height 22
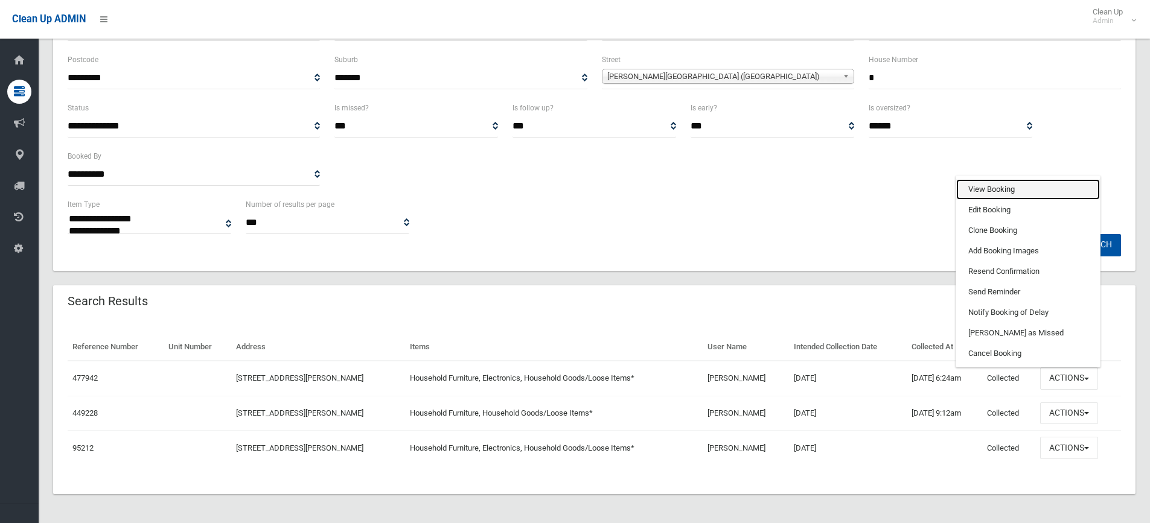
click at [1026, 193] on link "View Booking" at bounding box center [1028, 189] width 144 height 21
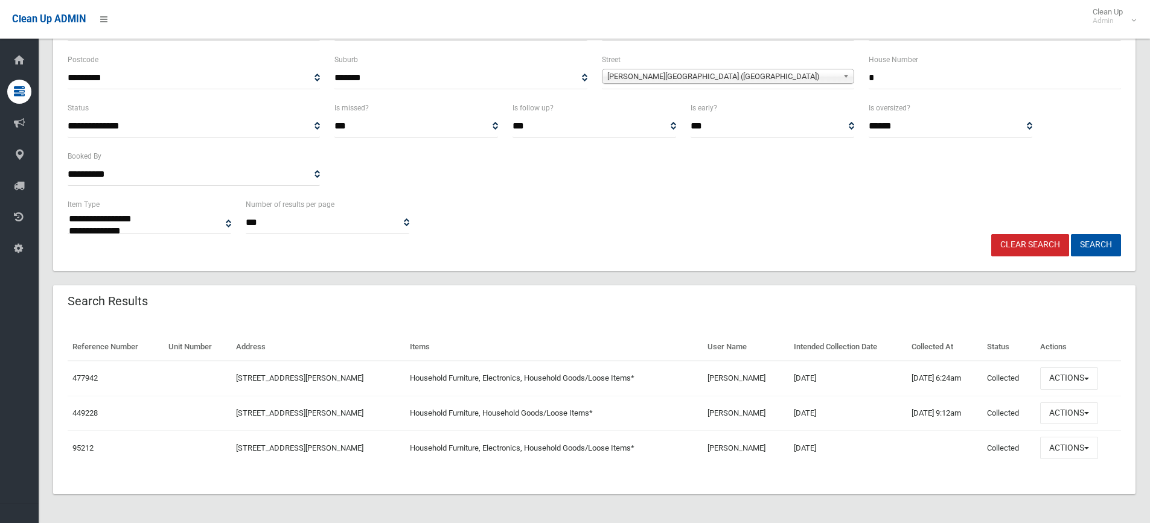
click at [900, 71] on input "*" at bounding box center [994, 78] width 252 height 22
type input "*"
click at [1093, 240] on button "Search" at bounding box center [1096, 245] width 50 height 22
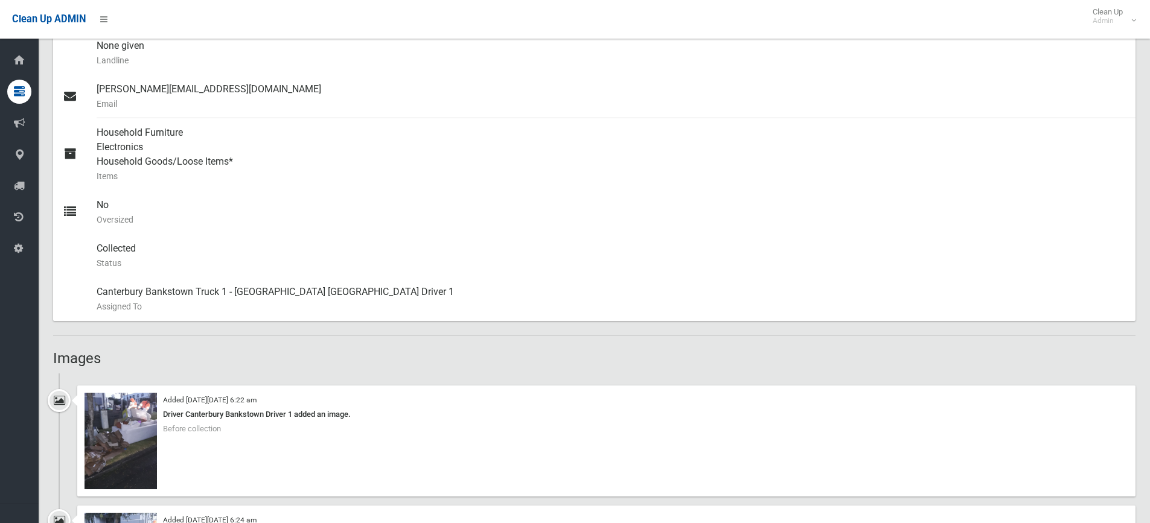
scroll to position [483, 0]
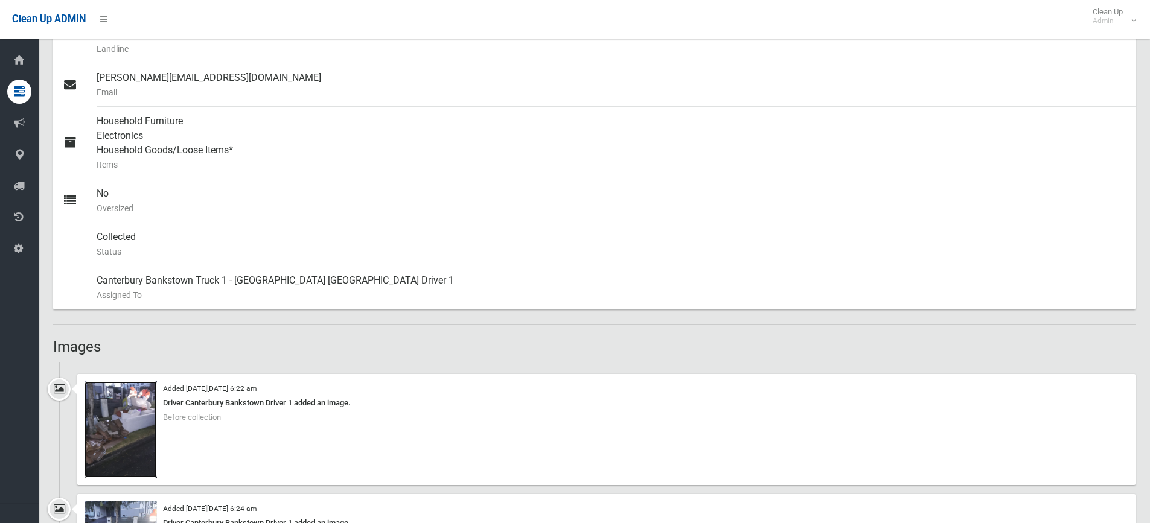
click at [107, 425] on img at bounding box center [120, 429] width 72 height 97
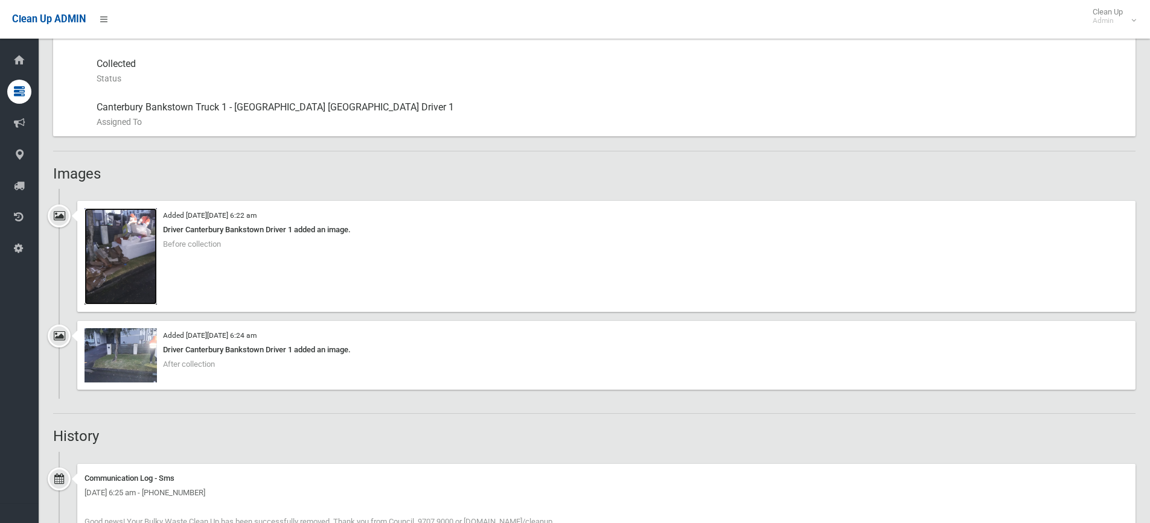
scroll to position [664, 0]
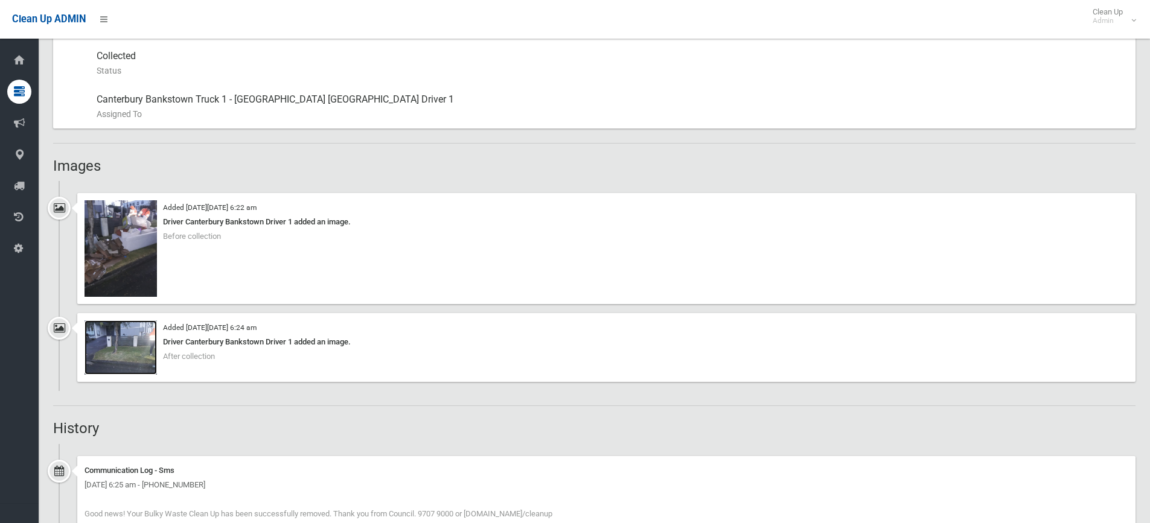
click at [121, 349] on img at bounding box center [120, 347] width 72 height 54
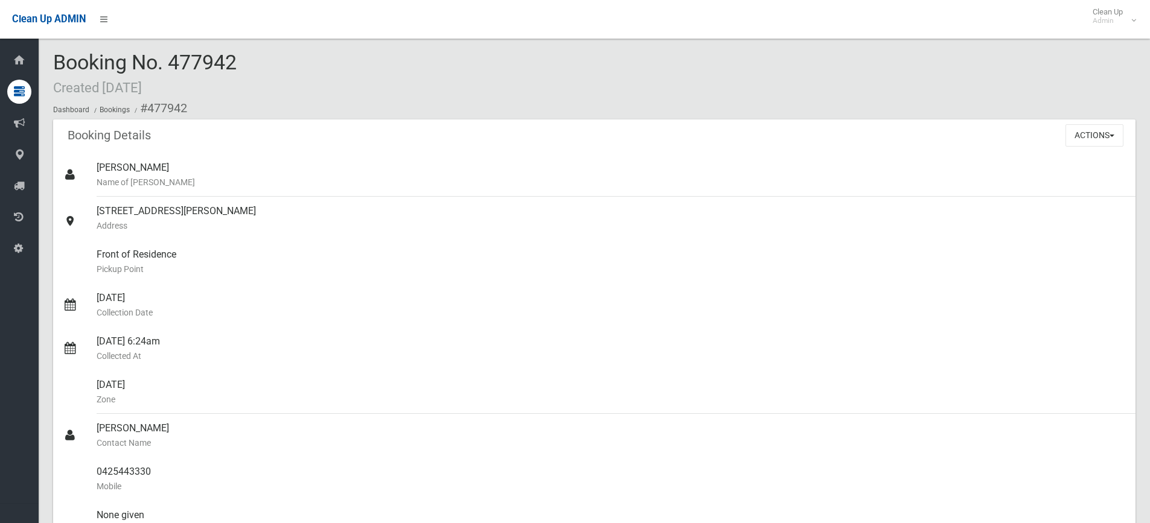
scroll to position [0, 0]
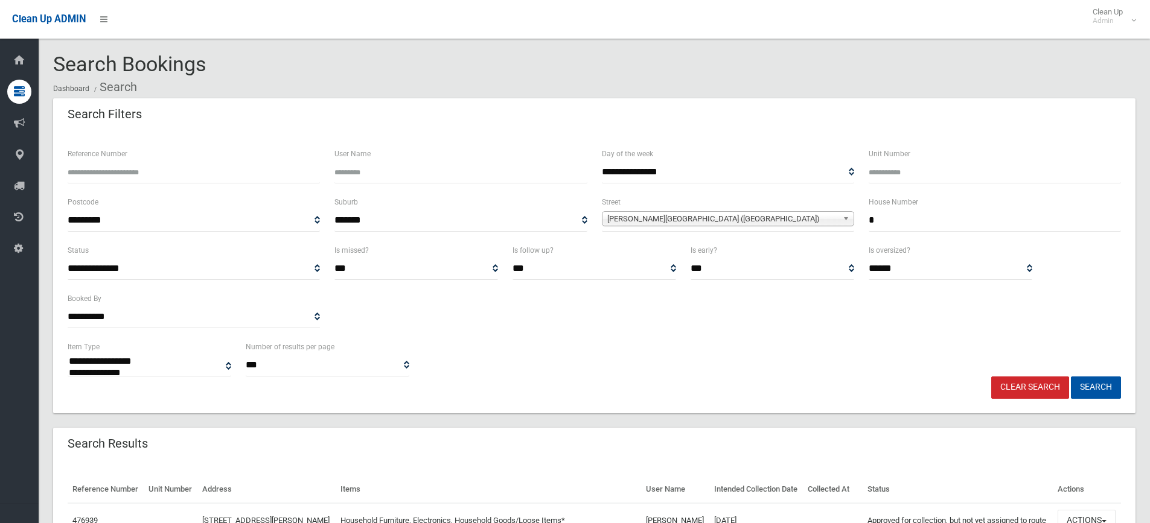
select select
click at [911, 220] on input "*" at bounding box center [994, 220] width 252 height 22
click at [1023, 385] on link "Clear Search" at bounding box center [1030, 388] width 78 height 22
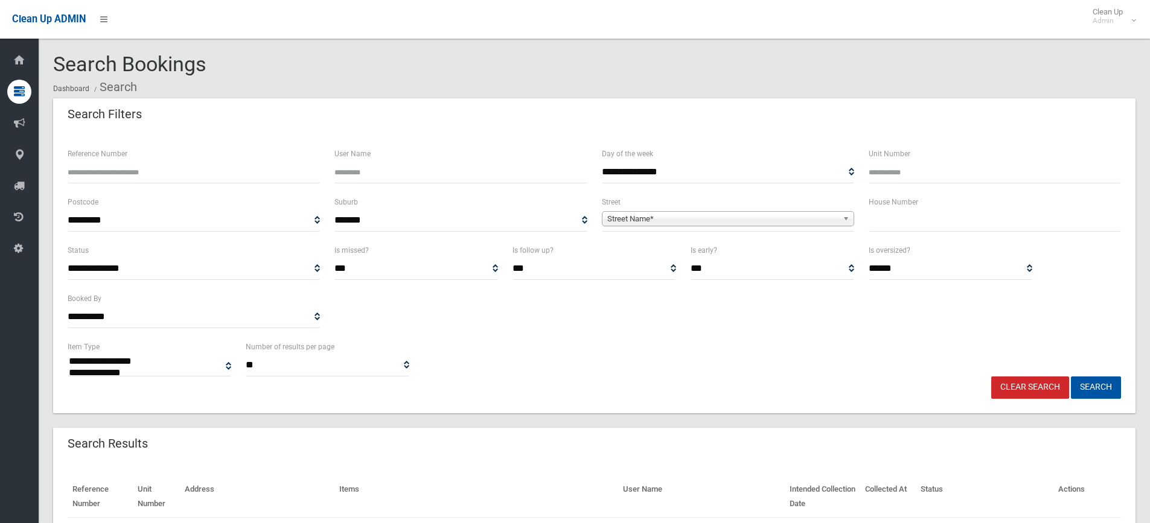
select select
